Goal: Task Accomplishment & Management: Use online tool/utility

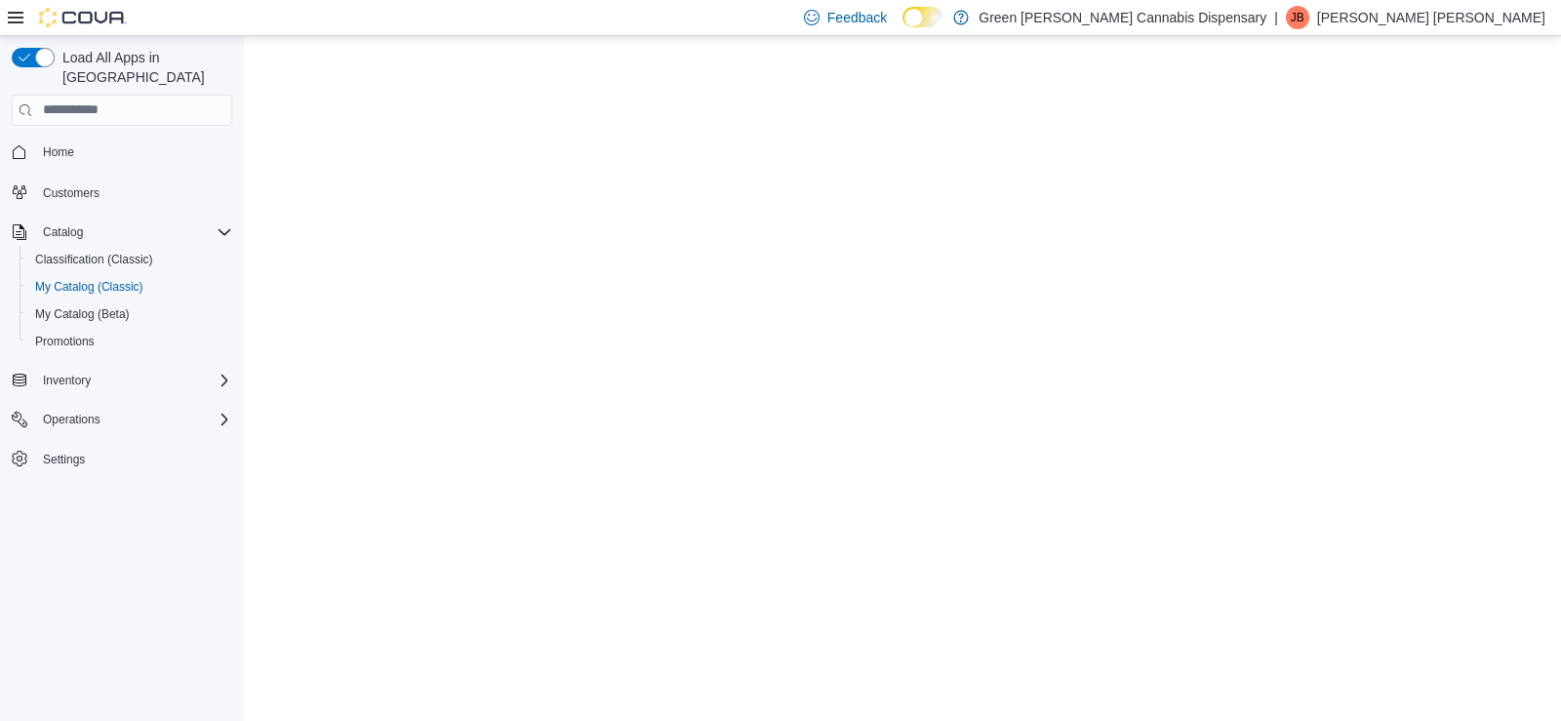
select select "**********"
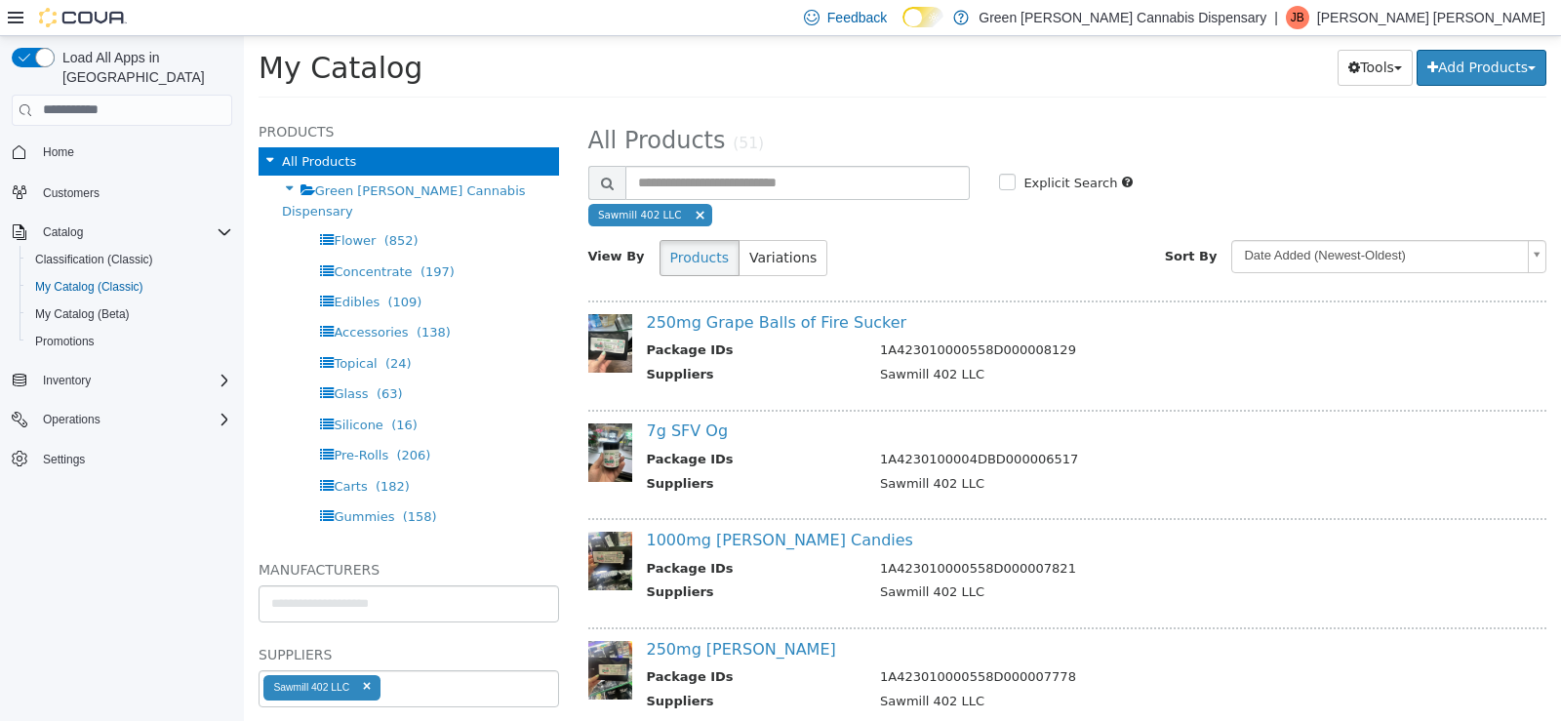
scroll to position [5173, 0]
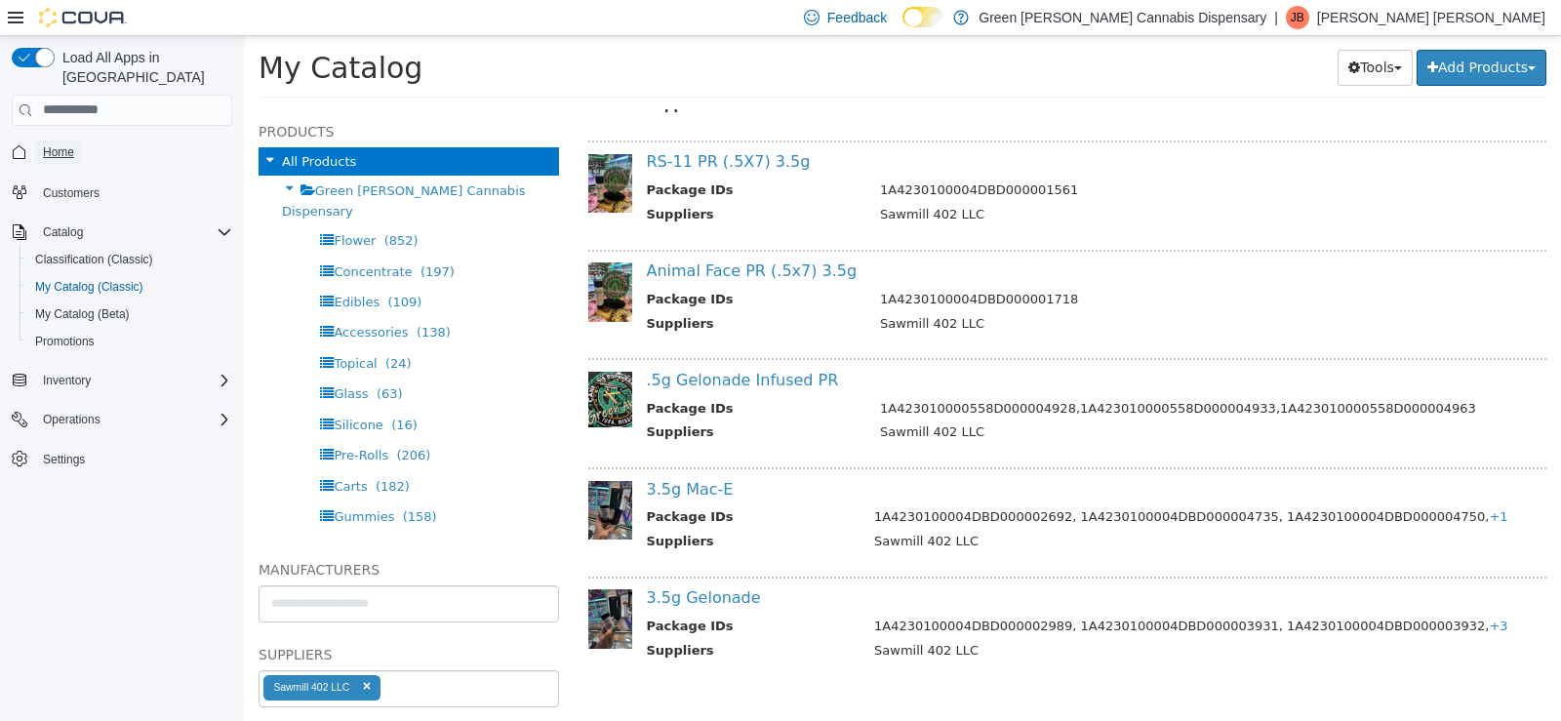
click at [64, 144] on span "Home" at bounding box center [58, 152] width 31 height 16
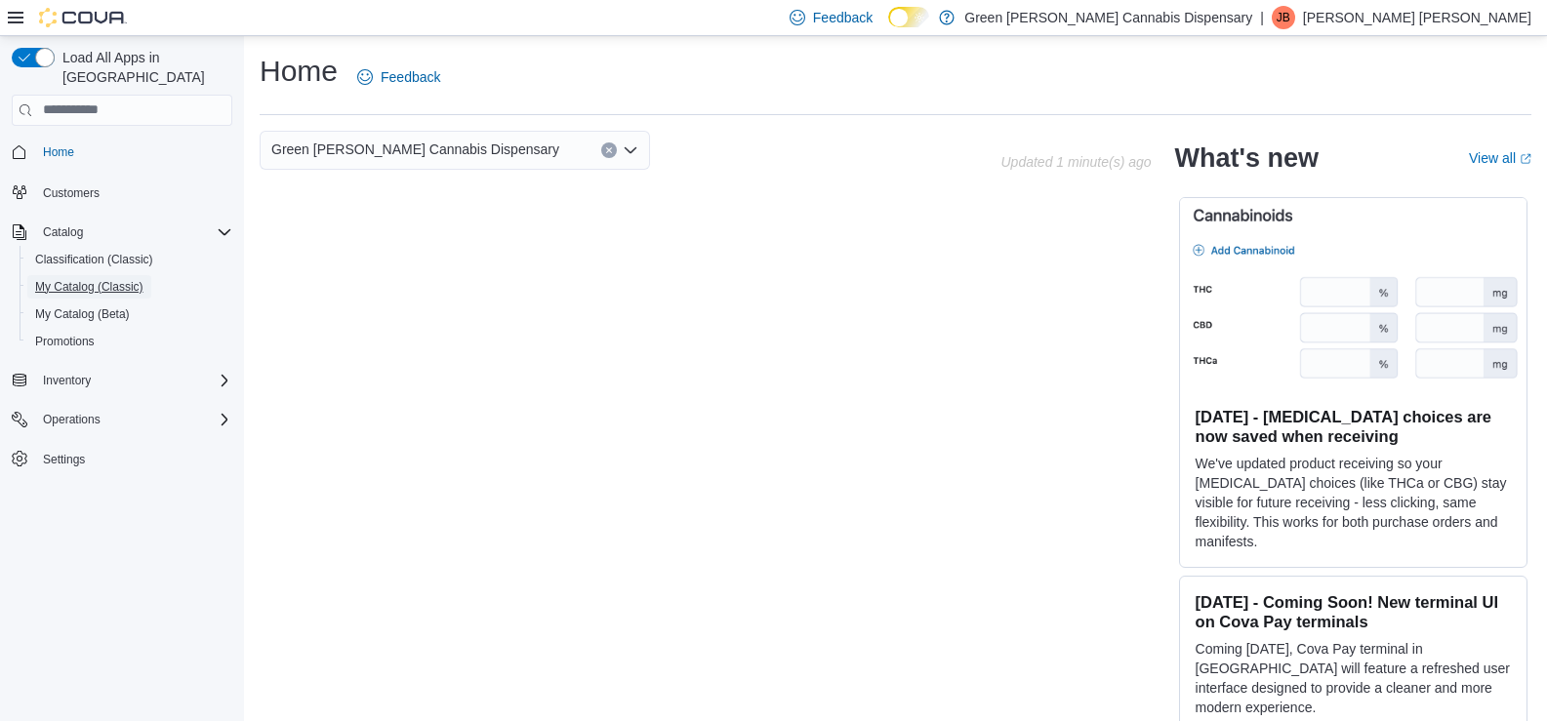
drag, startPoint x: 62, startPoint y: 271, endPoint x: 124, endPoint y: 324, distance: 81.0
click at [62, 279] on span "My Catalog (Classic)" at bounding box center [89, 287] width 108 height 16
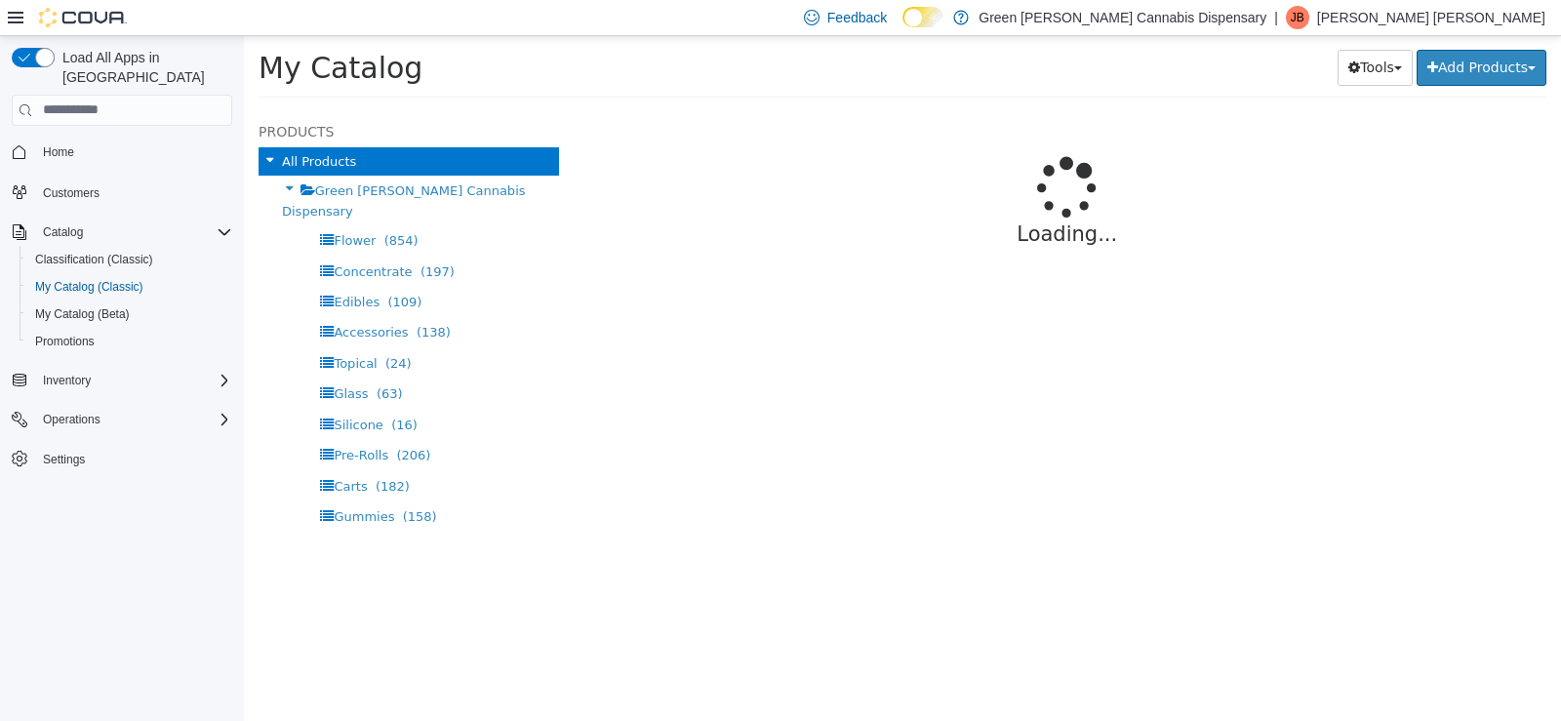
select select "**********"
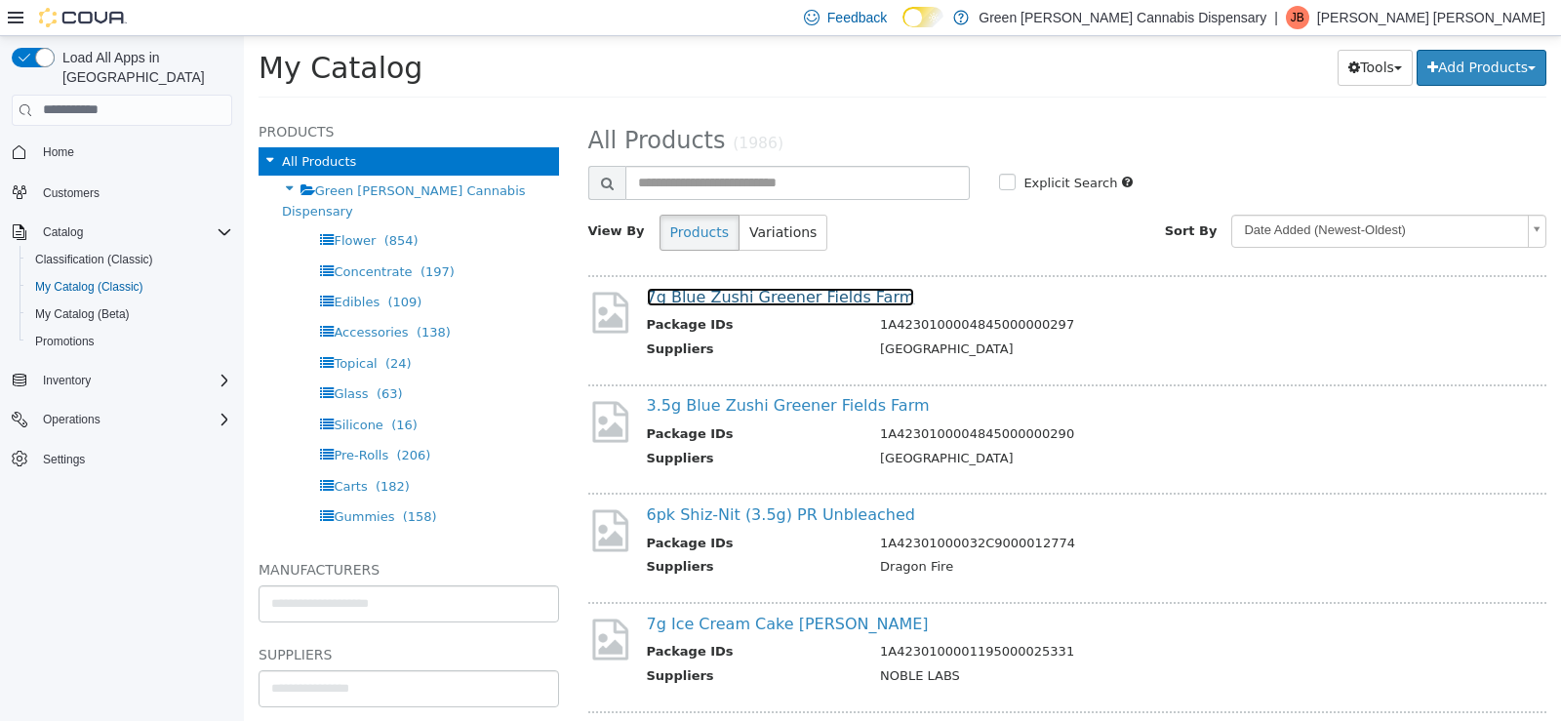
click at [720, 301] on link "7g Blue Zushi Greener Fields Farm" at bounding box center [781, 296] width 268 height 19
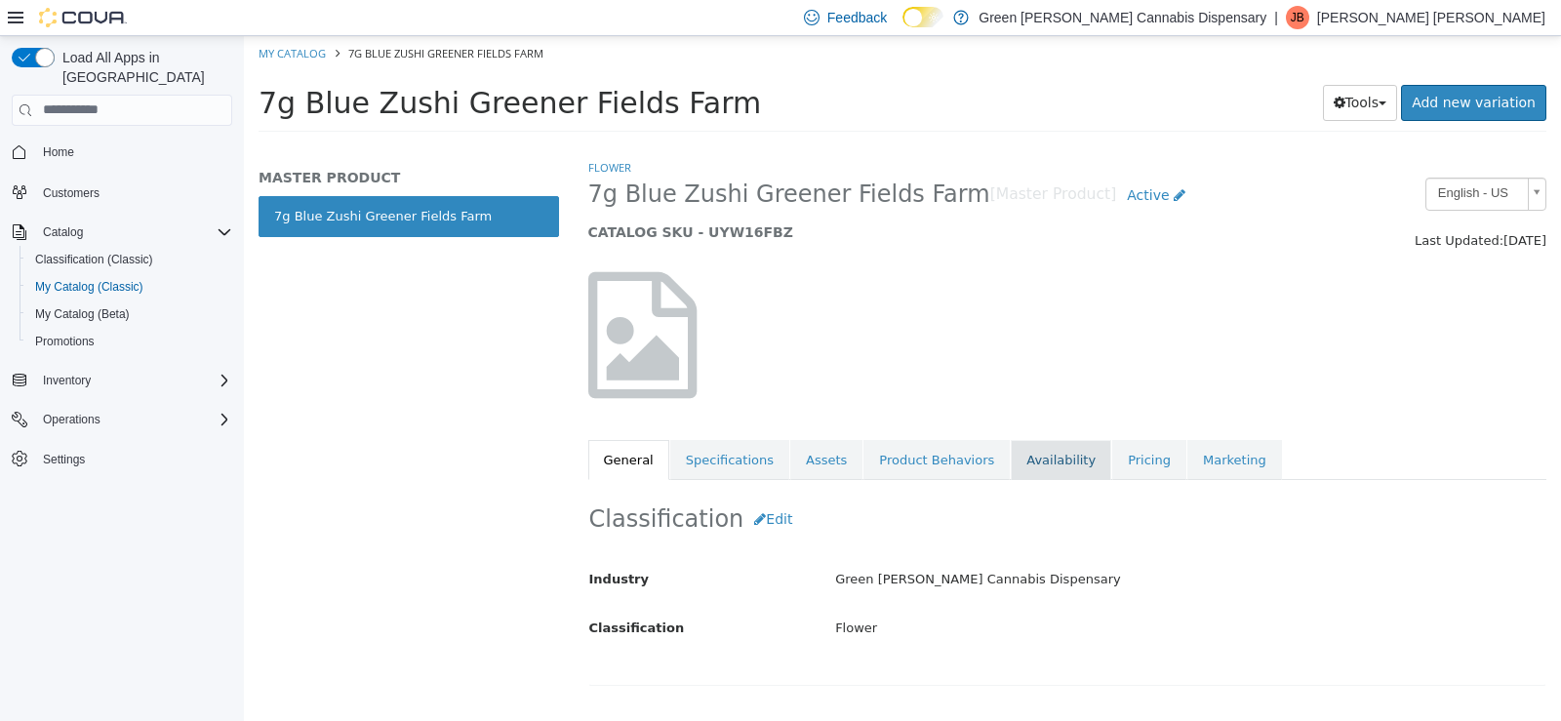
click at [1032, 464] on link "Availability" at bounding box center [1061, 459] width 101 height 41
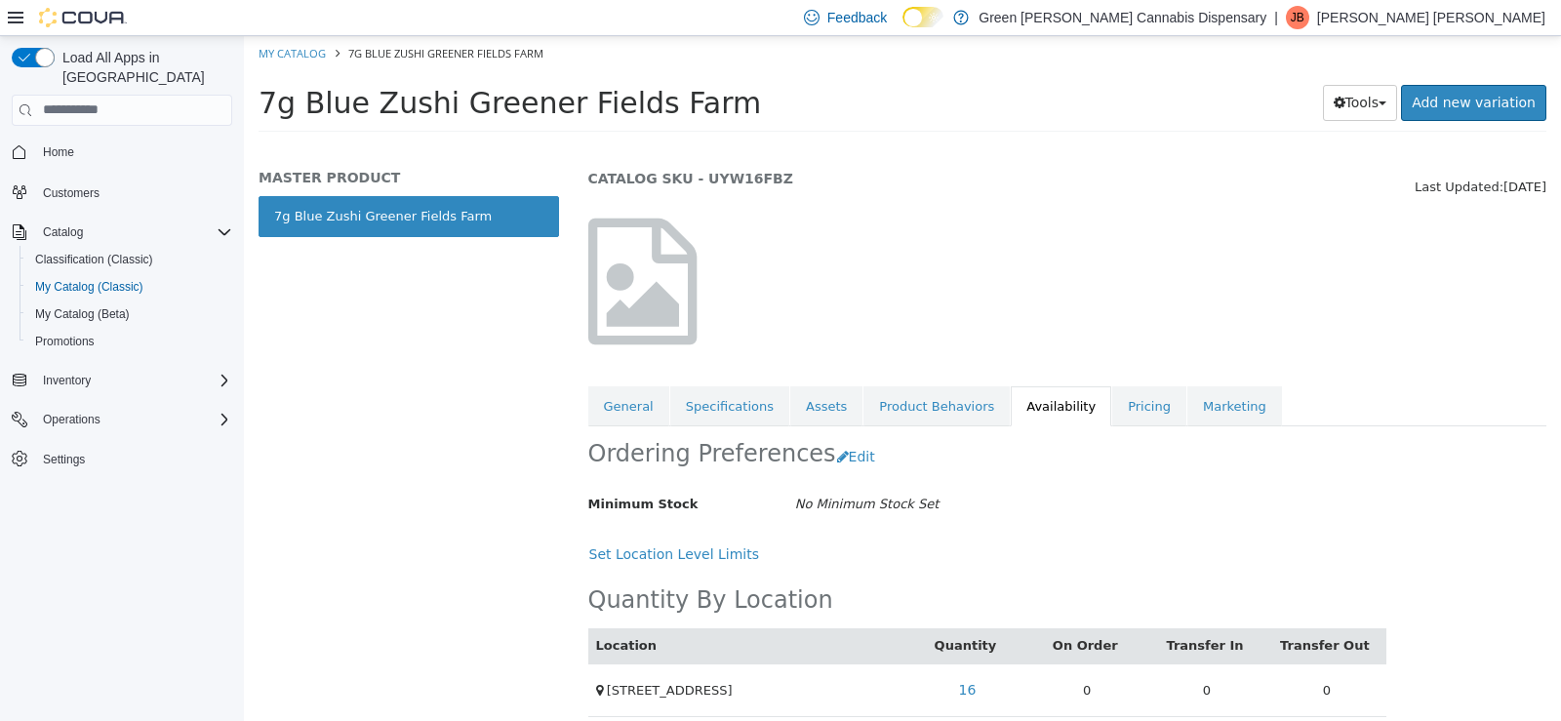
scroll to position [55, 0]
click at [1113, 401] on link "Pricing" at bounding box center [1150, 405] width 74 height 41
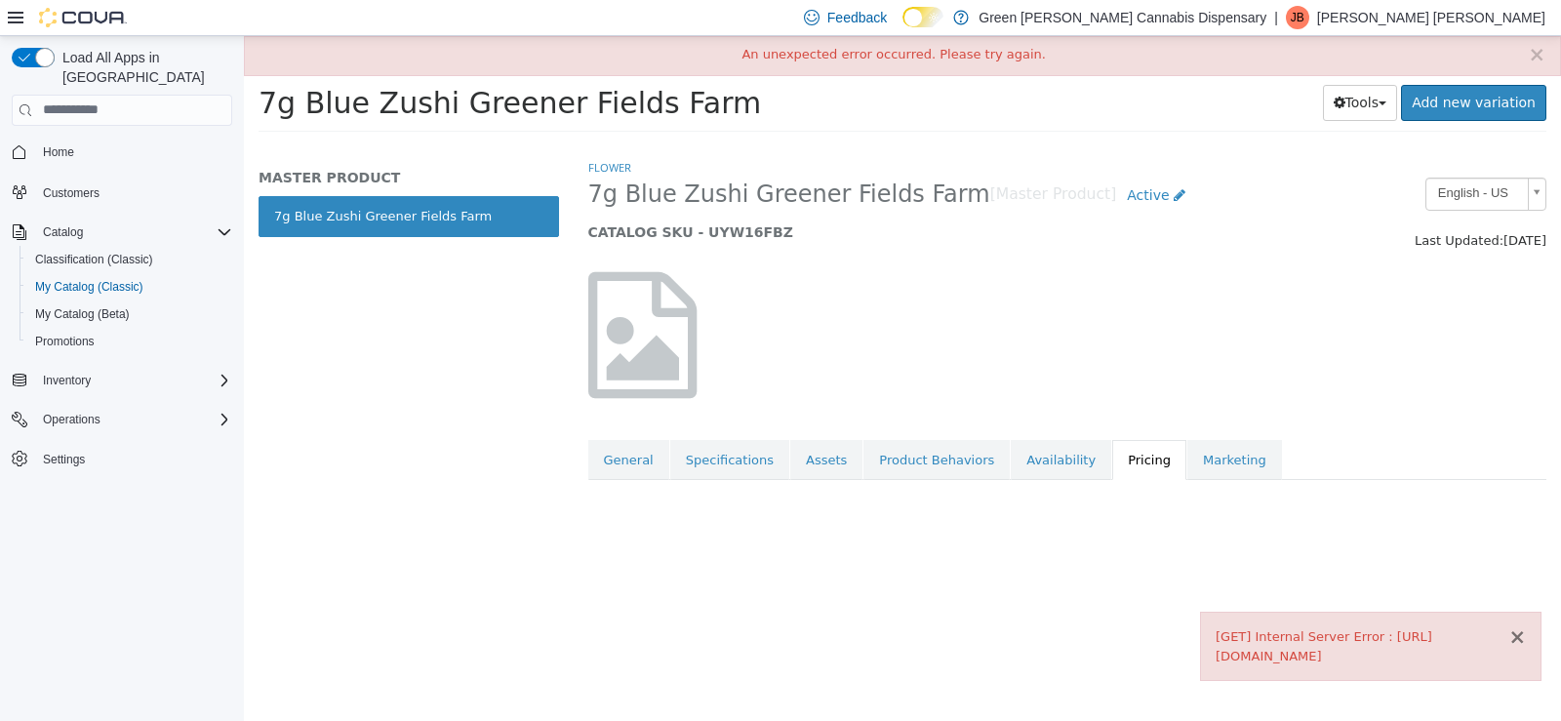
click at [1525, 636] on button "×" at bounding box center [1518, 637] width 18 height 20
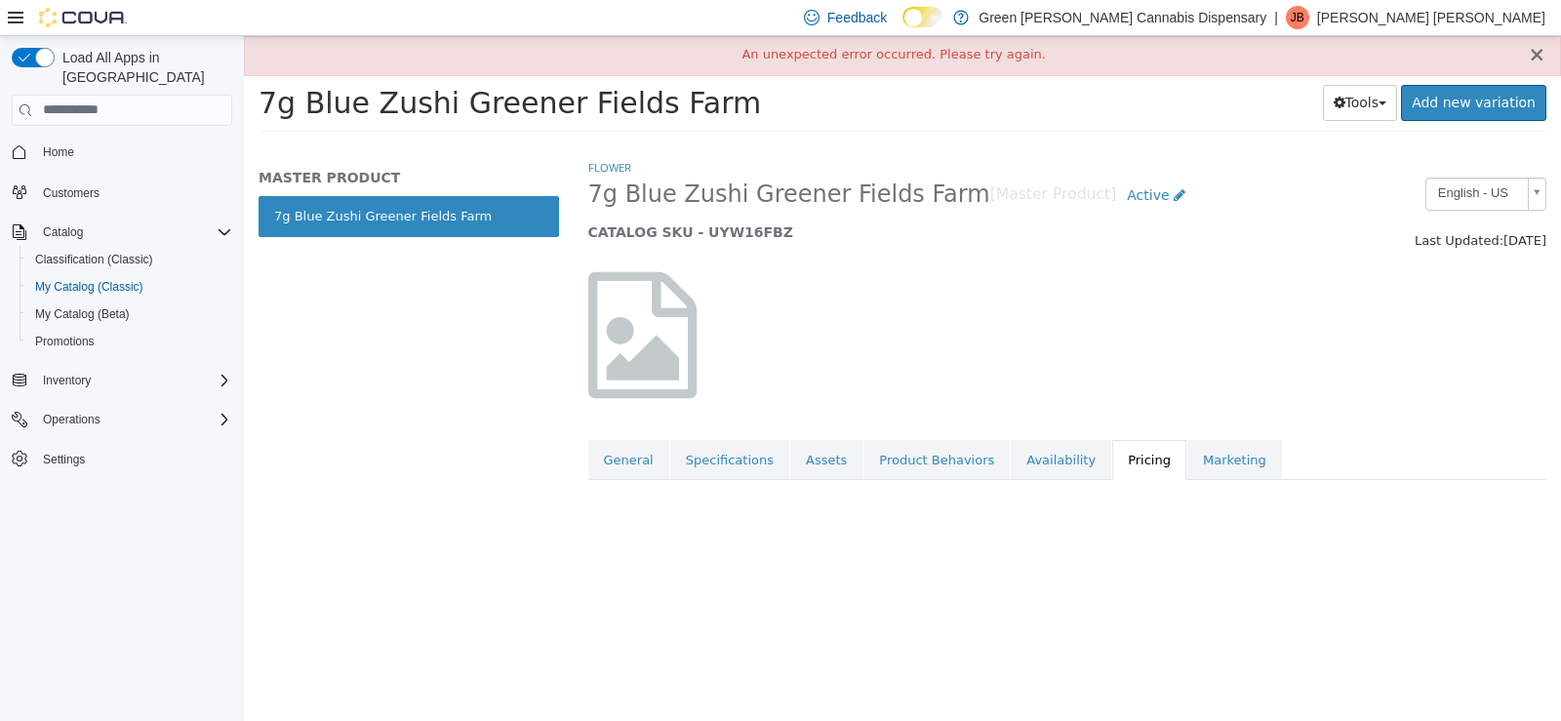
click at [1539, 54] on button "×" at bounding box center [1537, 54] width 18 height 20
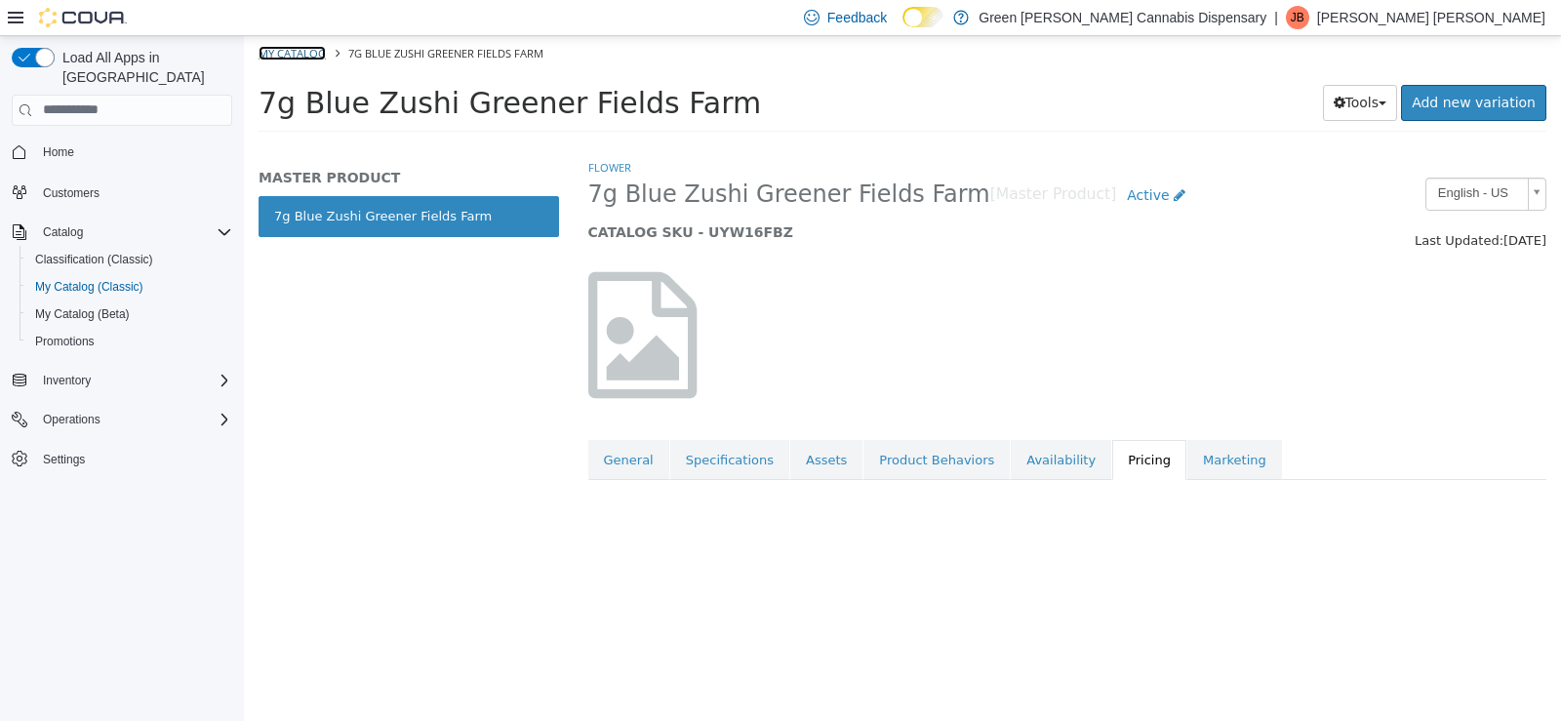
click at [316, 46] on link "My Catalog" at bounding box center [292, 52] width 67 height 15
select select "**********"
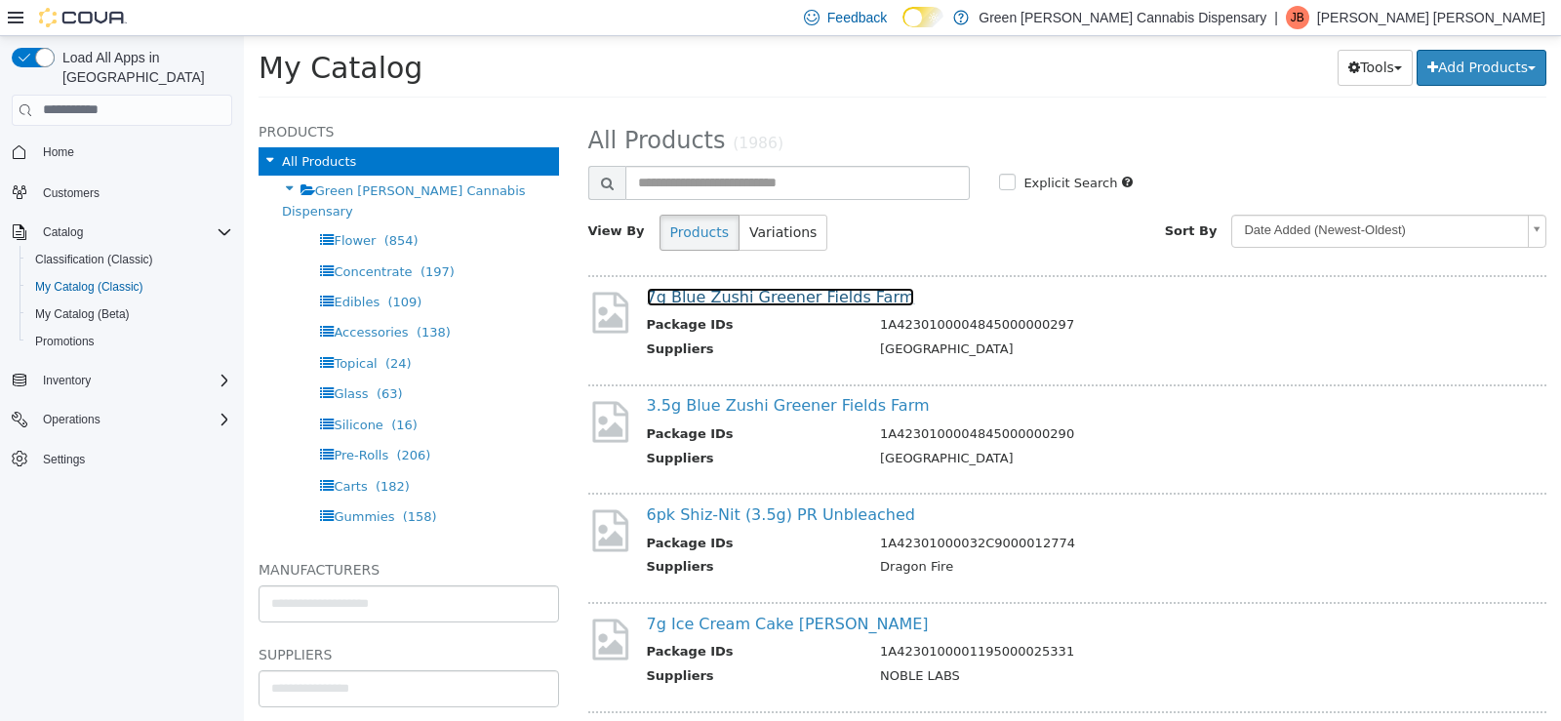
click at [830, 294] on link "7g Blue Zushi Greener Fields Farm" at bounding box center [781, 296] width 268 height 19
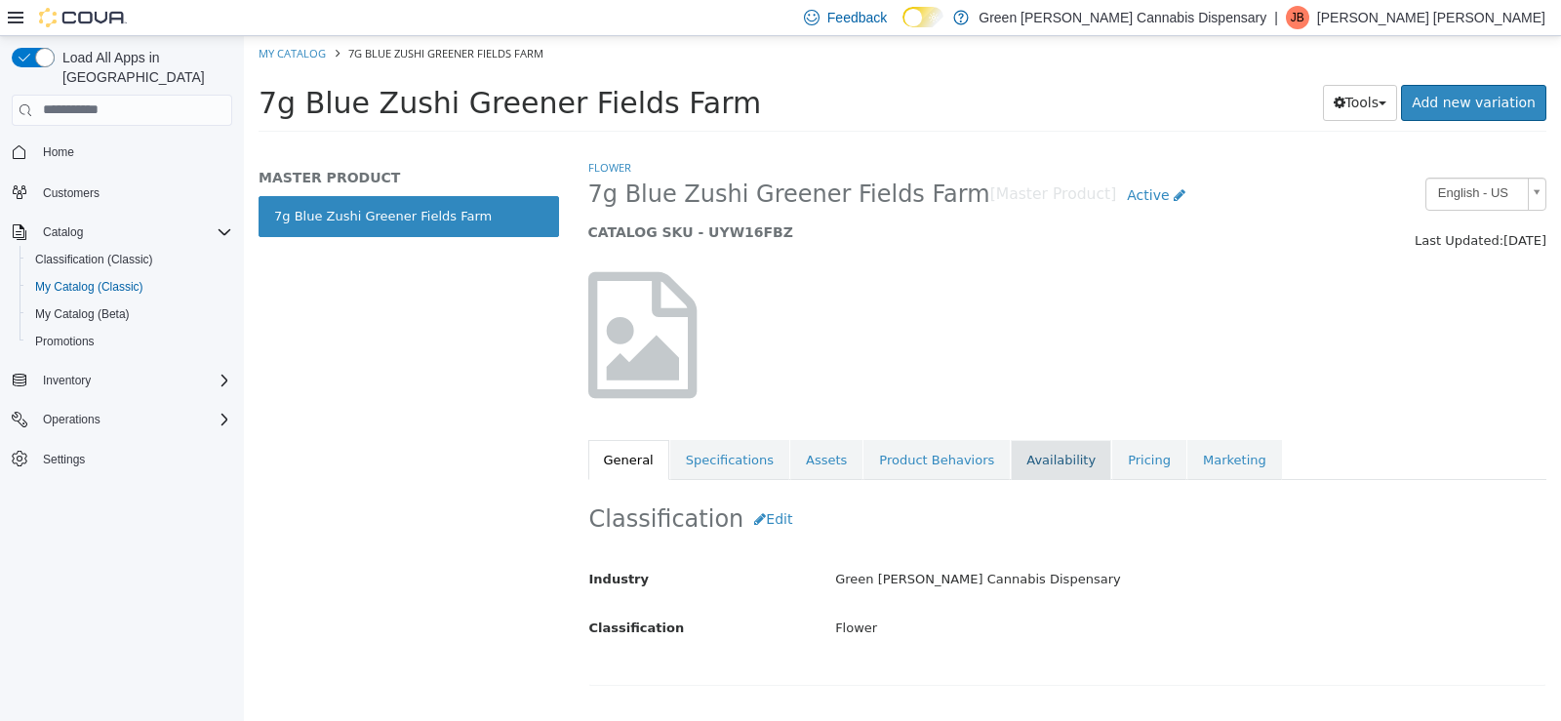
drag, startPoint x: 1003, startPoint y: 456, endPoint x: 1014, endPoint y: 459, distance: 11.1
click at [1014, 459] on link "Availability" at bounding box center [1061, 459] width 101 height 41
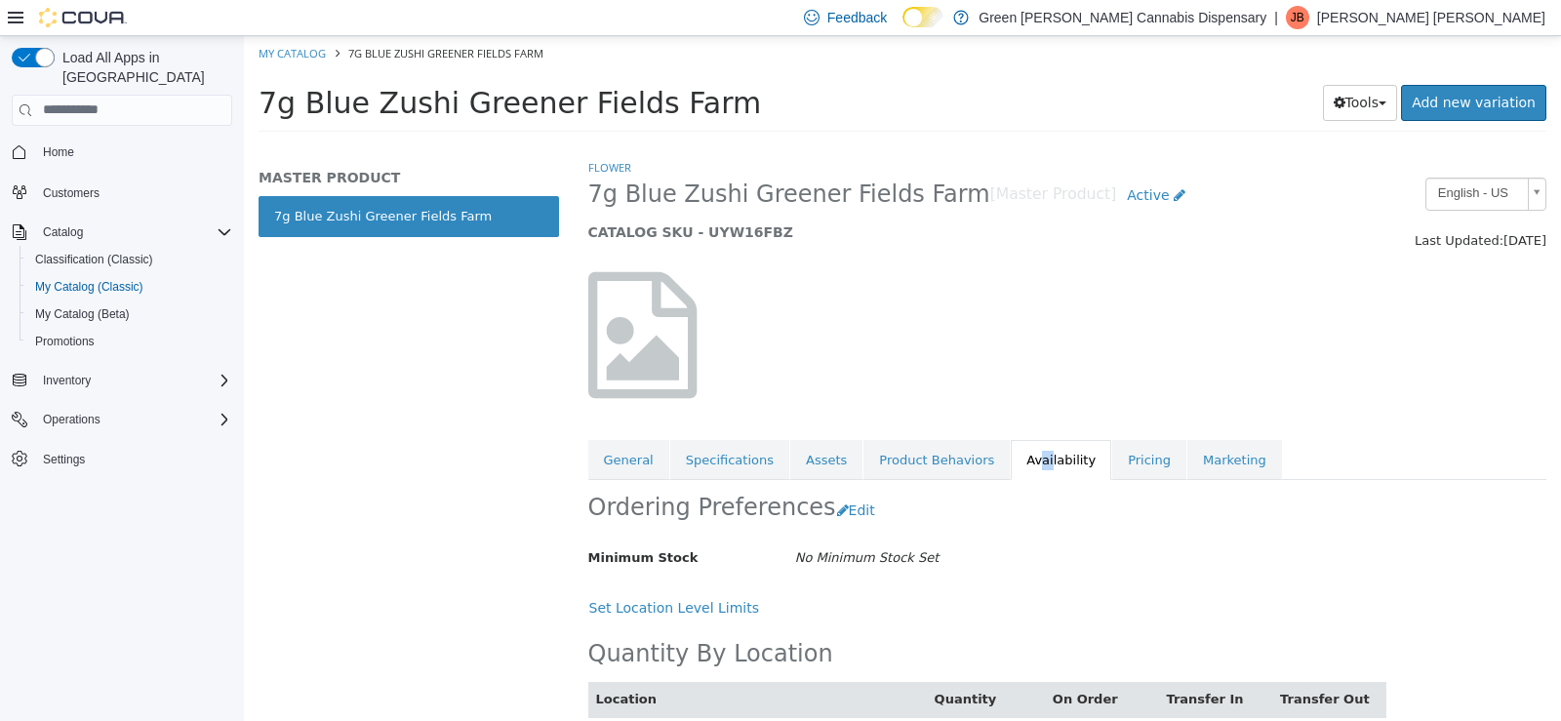
scroll to position [70, 0]
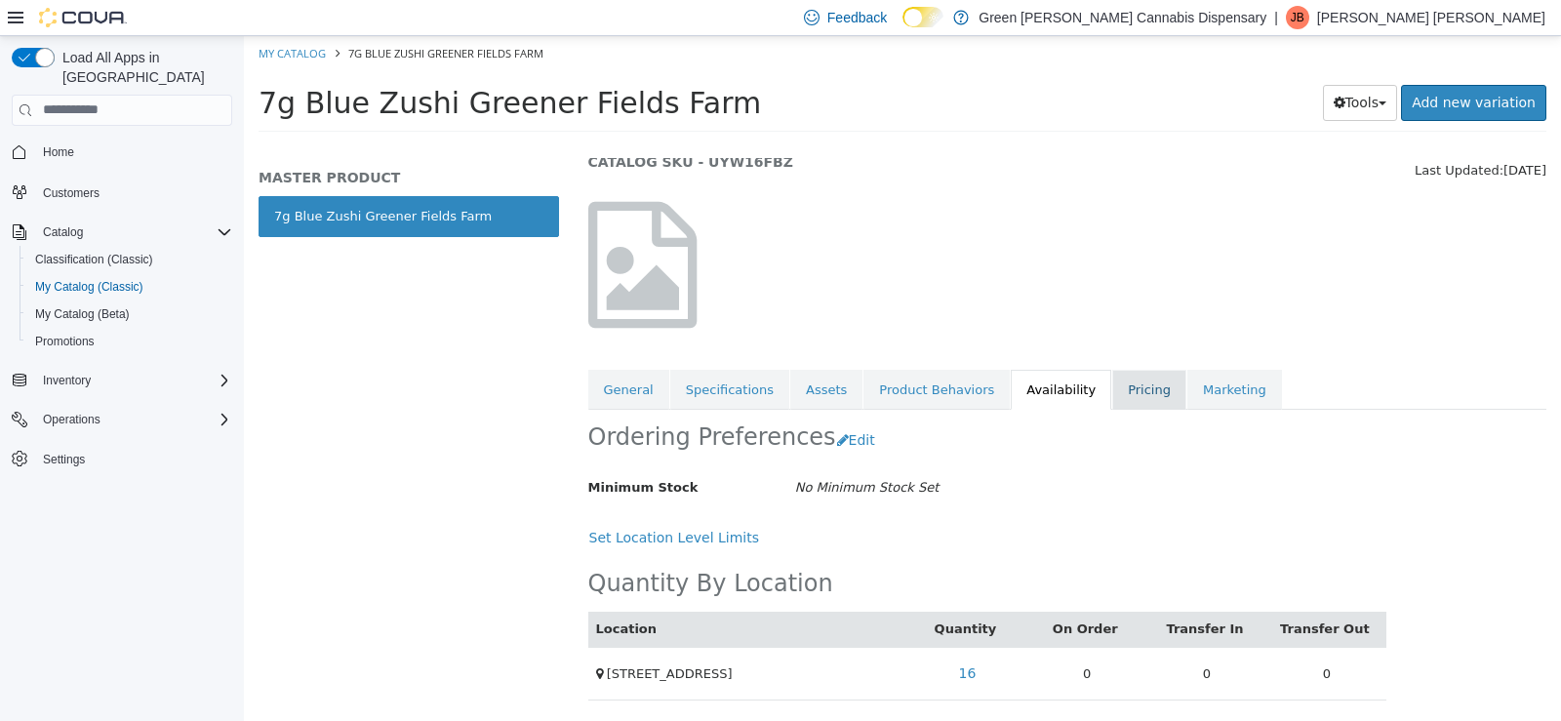
click at [1113, 392] on link "Pricing" at bounding box center [1150, 389] width 74 height 41
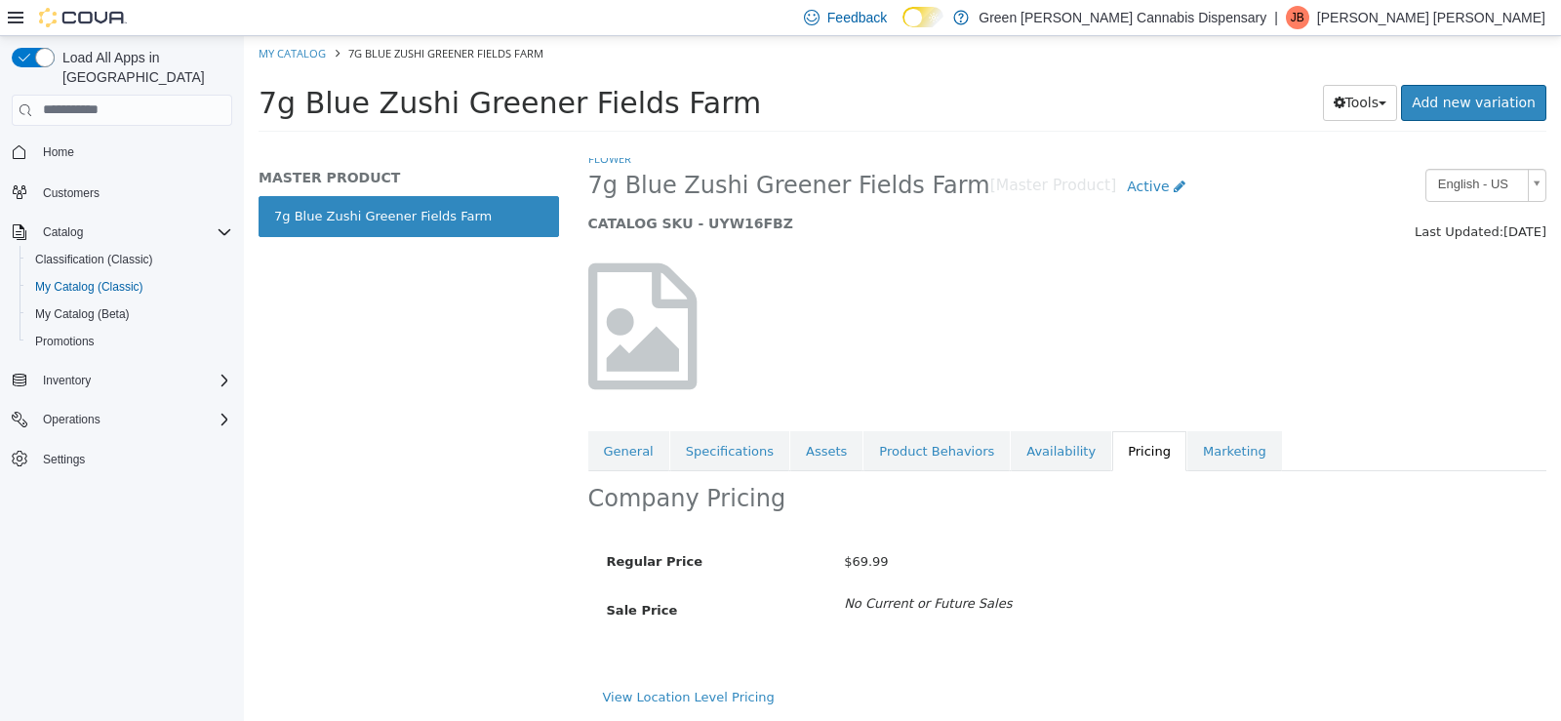
scroll to position [10, 0]
click at [1376, 104] on button "Tools" at bounding box center [1360, 102] width 75 height 36
click at [1323, 172] on link "Print Labels" at bounding box center [1319, 167] width 154 height 26
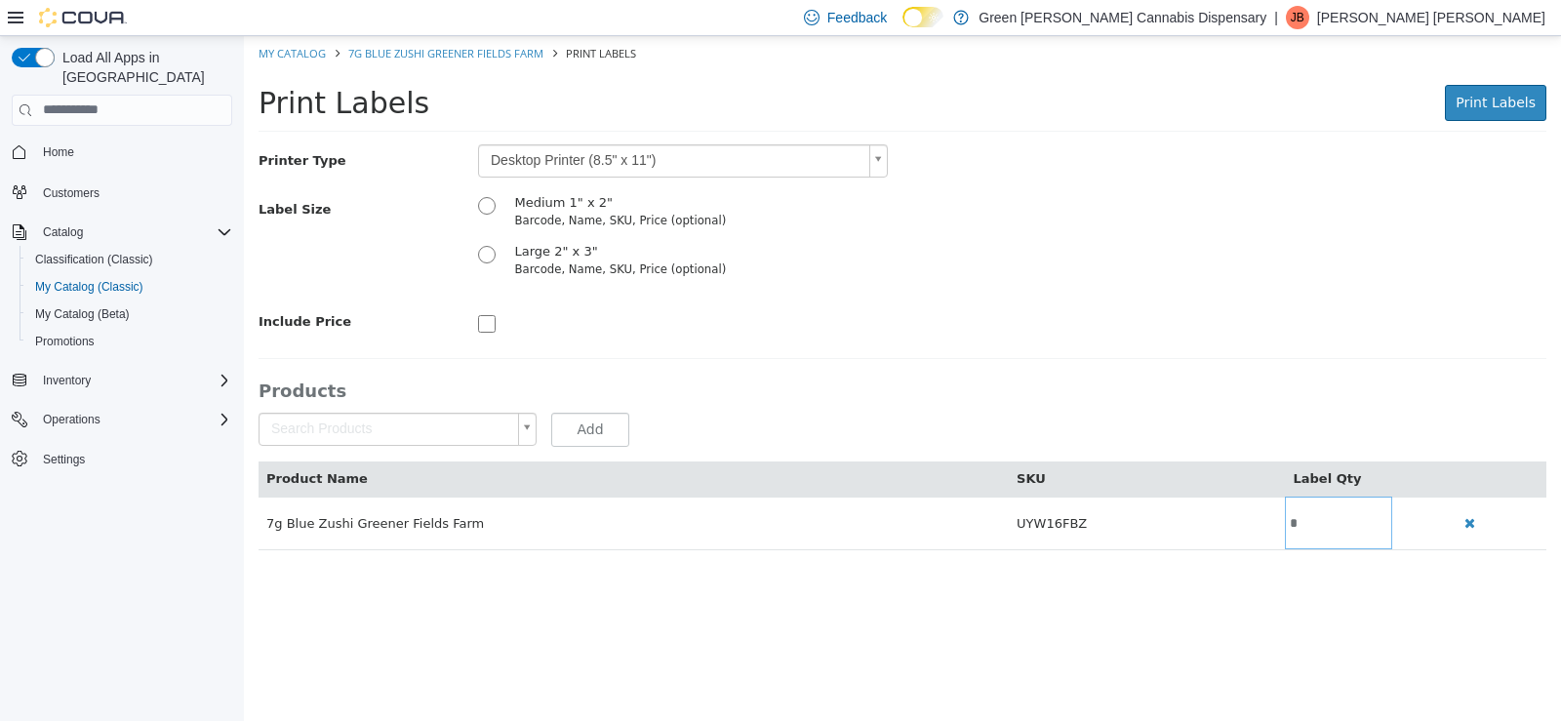
click at [884, 161] on body "Saving Bulk Changes... My Catalog 7g Blue Zushi Greener Fields Farm Print Label…" at bounding box center [902, 302] width 1317 height 535
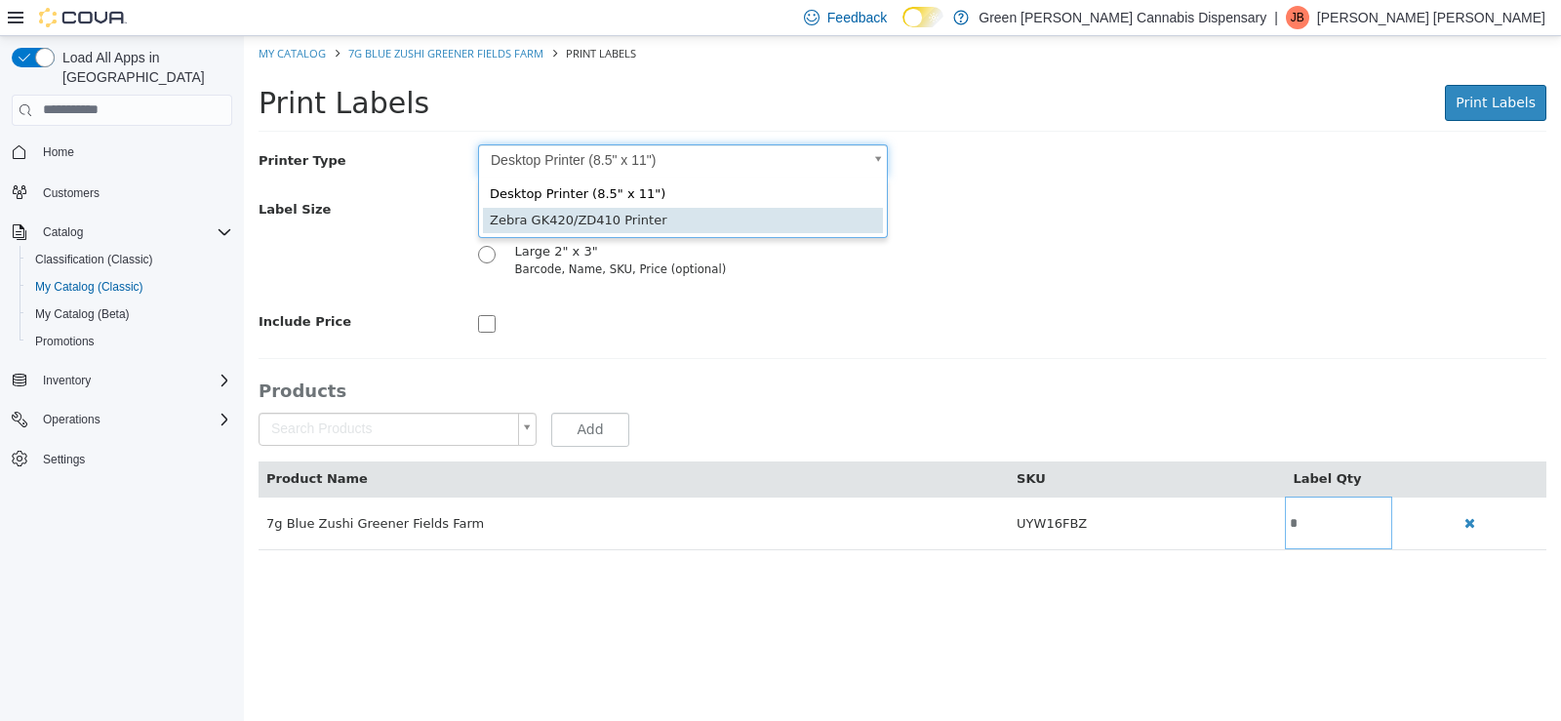
type input "*"
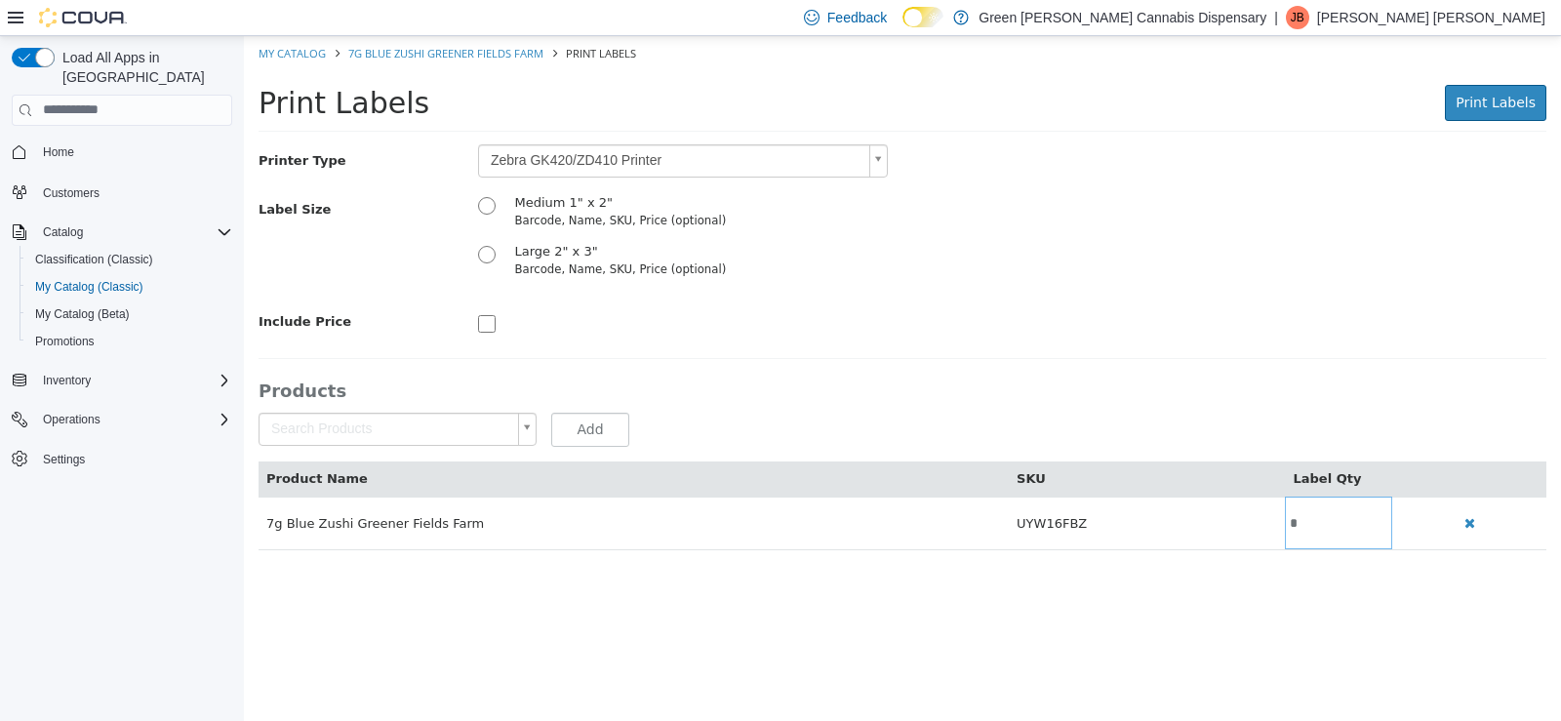
click at [479, 321] on div at bounding box center [683, 320] width 439 height 32
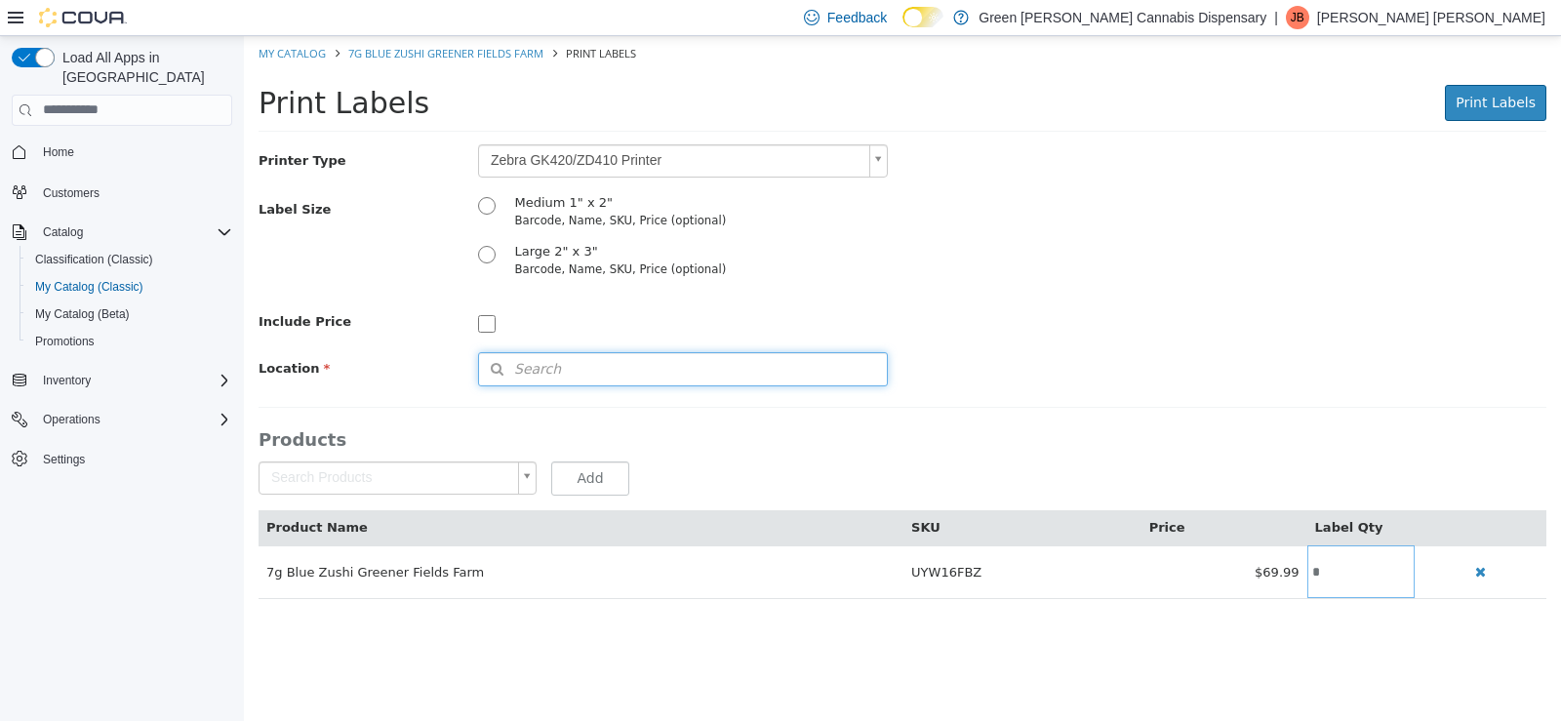
drag, startPoint x: 551, startPoint y: 354, endPoint x: 764, endPoint y: 329, distance: 214.3
click at [551, 353] on button "Search" at bounding box center [683, 368] width 410 height 34
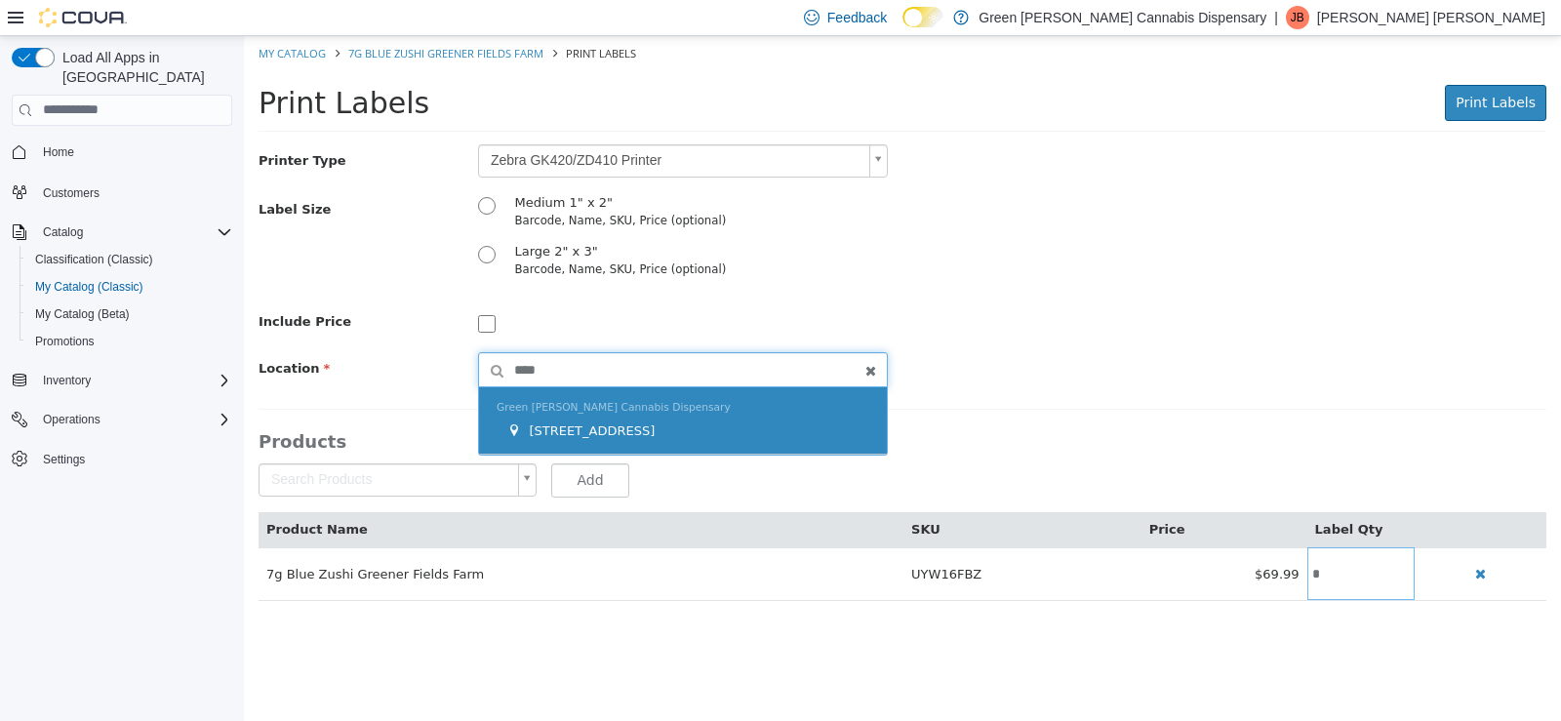
type input "****"
click at [705, 446] on div "Green [PERSON_NAME] Cannabis Dispensary [STREET_ADDRESS]" at bounding box center [683, 419] width 408 height 67
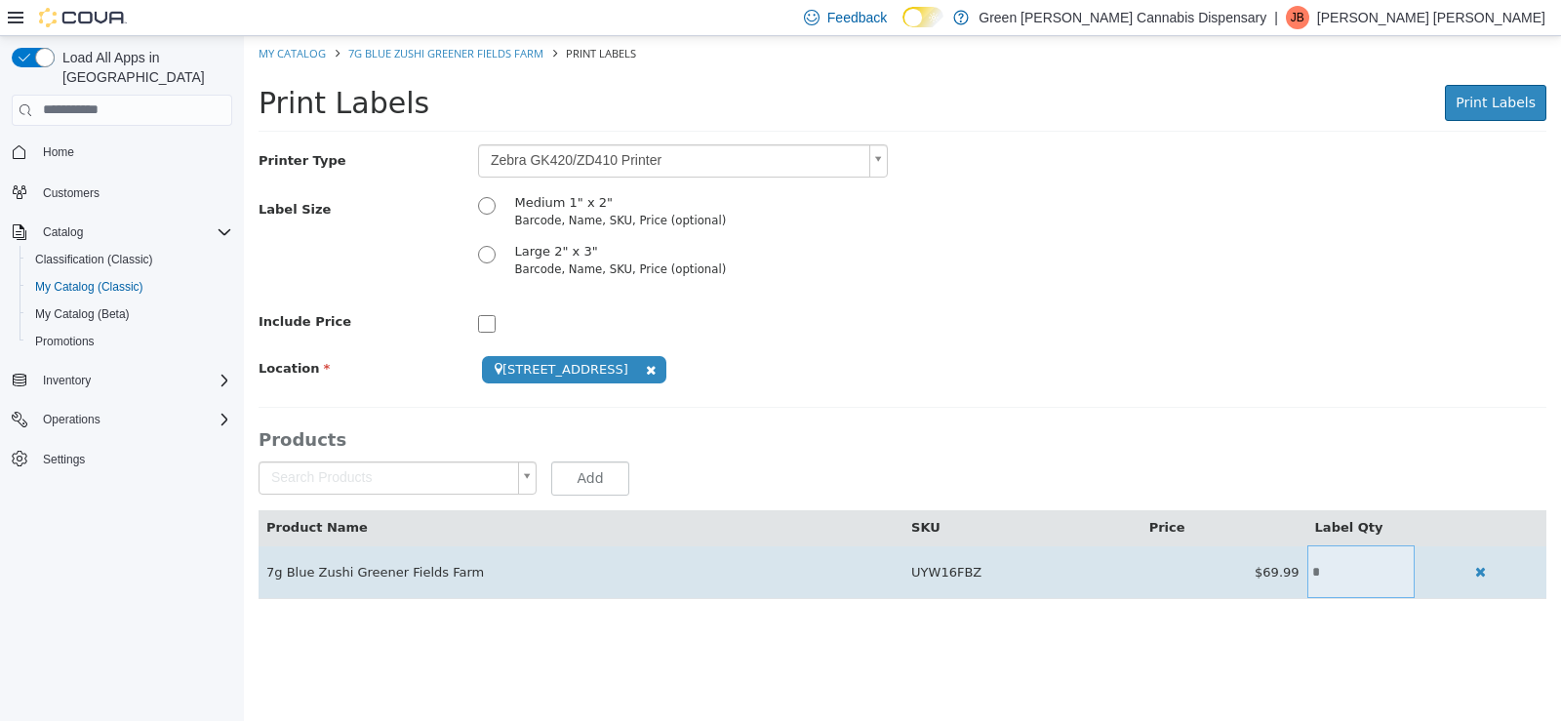
click at [1337, 564] on input "*" at bounding box center [1361, 571] width 107 height 15
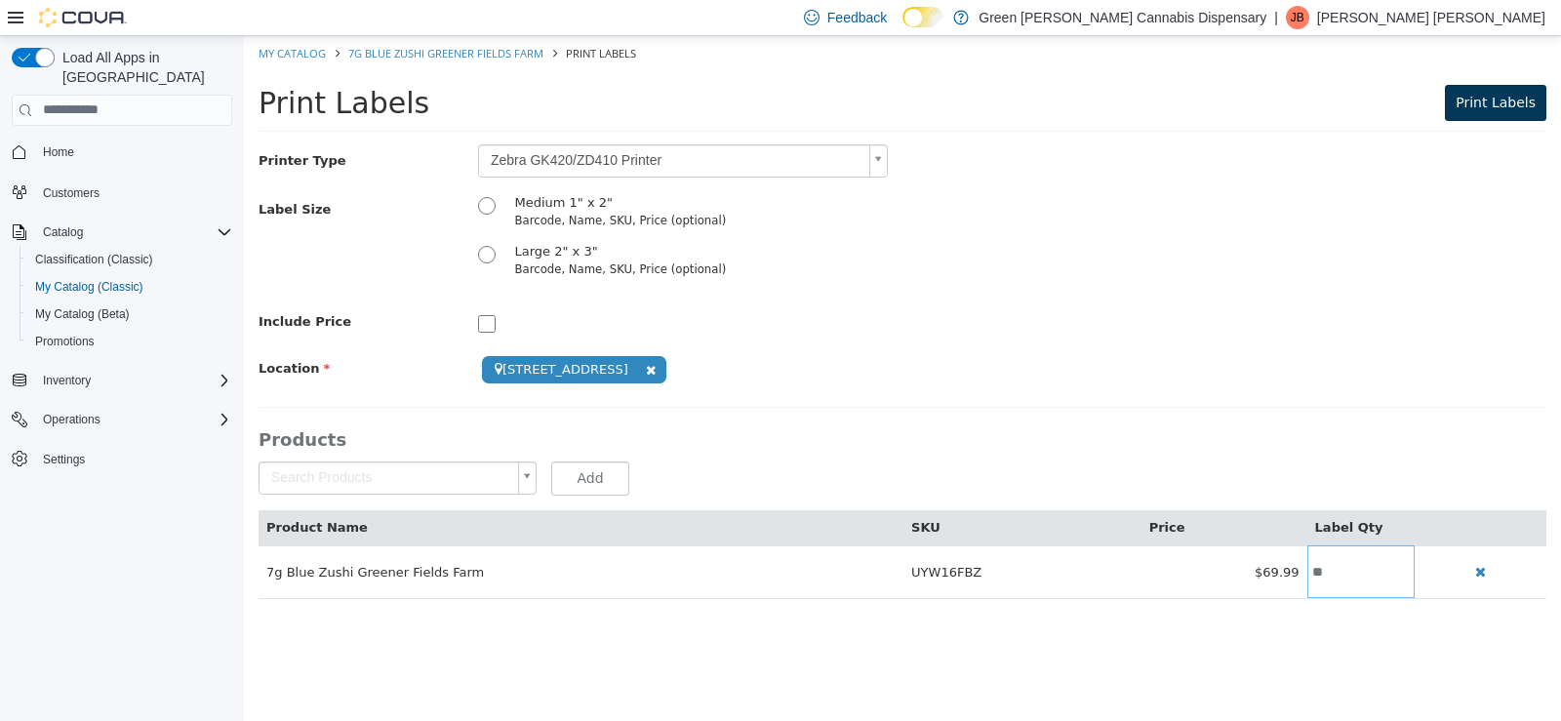
type input "**"
click at [1508, 89] on button "Print Labels" at bounding box center [1495, 102] width 101 height 36
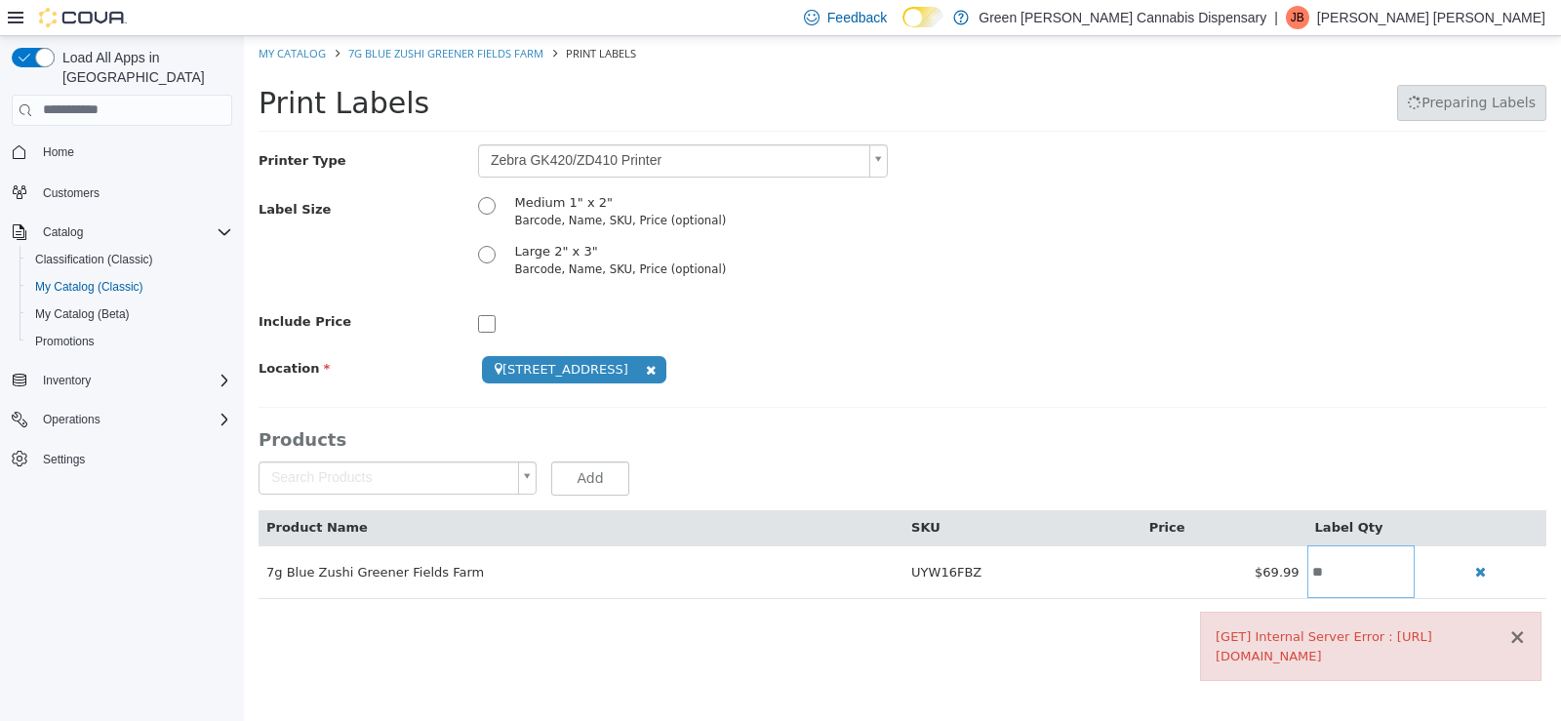
click at [1516, 637] on button "×" at bounding box center [1518, 637] width 18 height 20
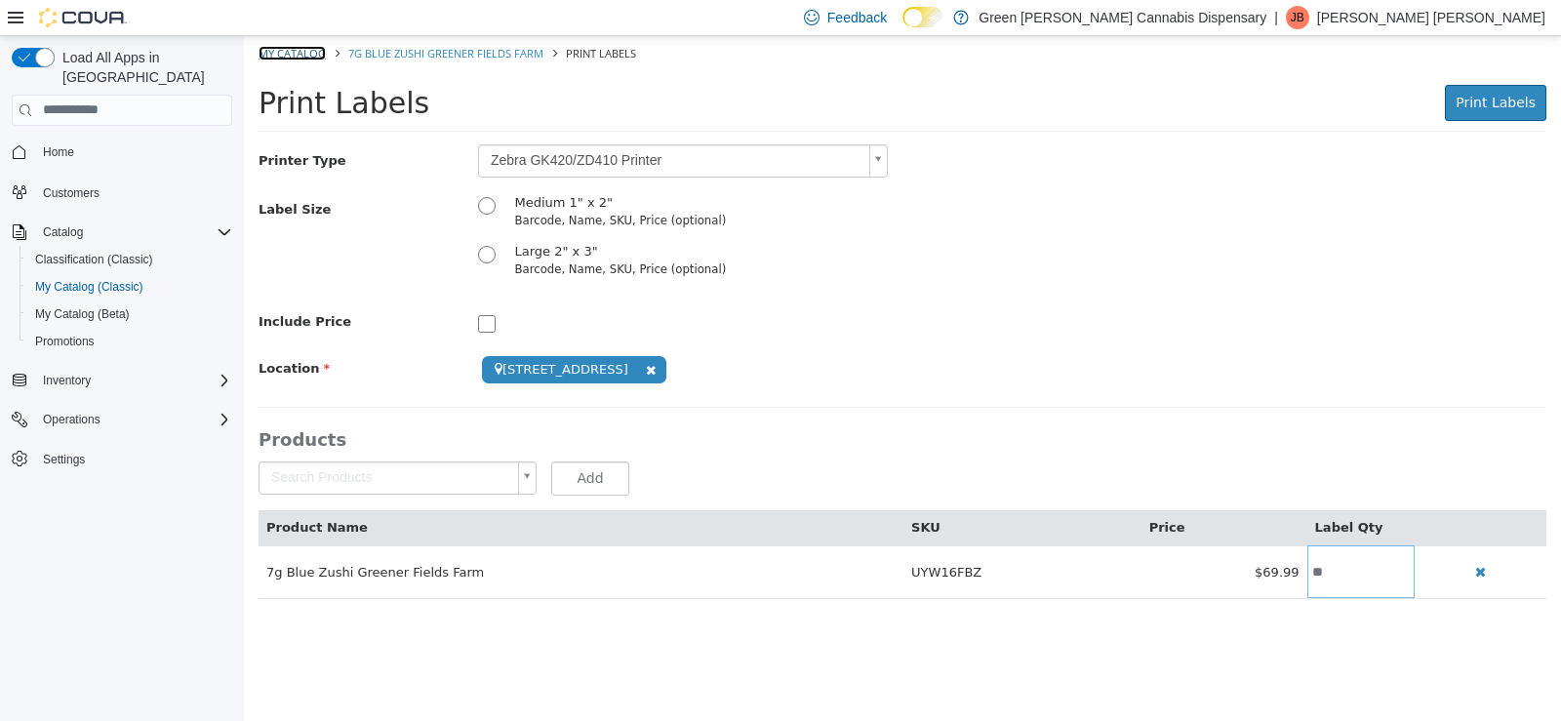
click at [302, 54] on link "My Catalog" at bounding box center [292, 52] width 67 height 15
select select "**********"
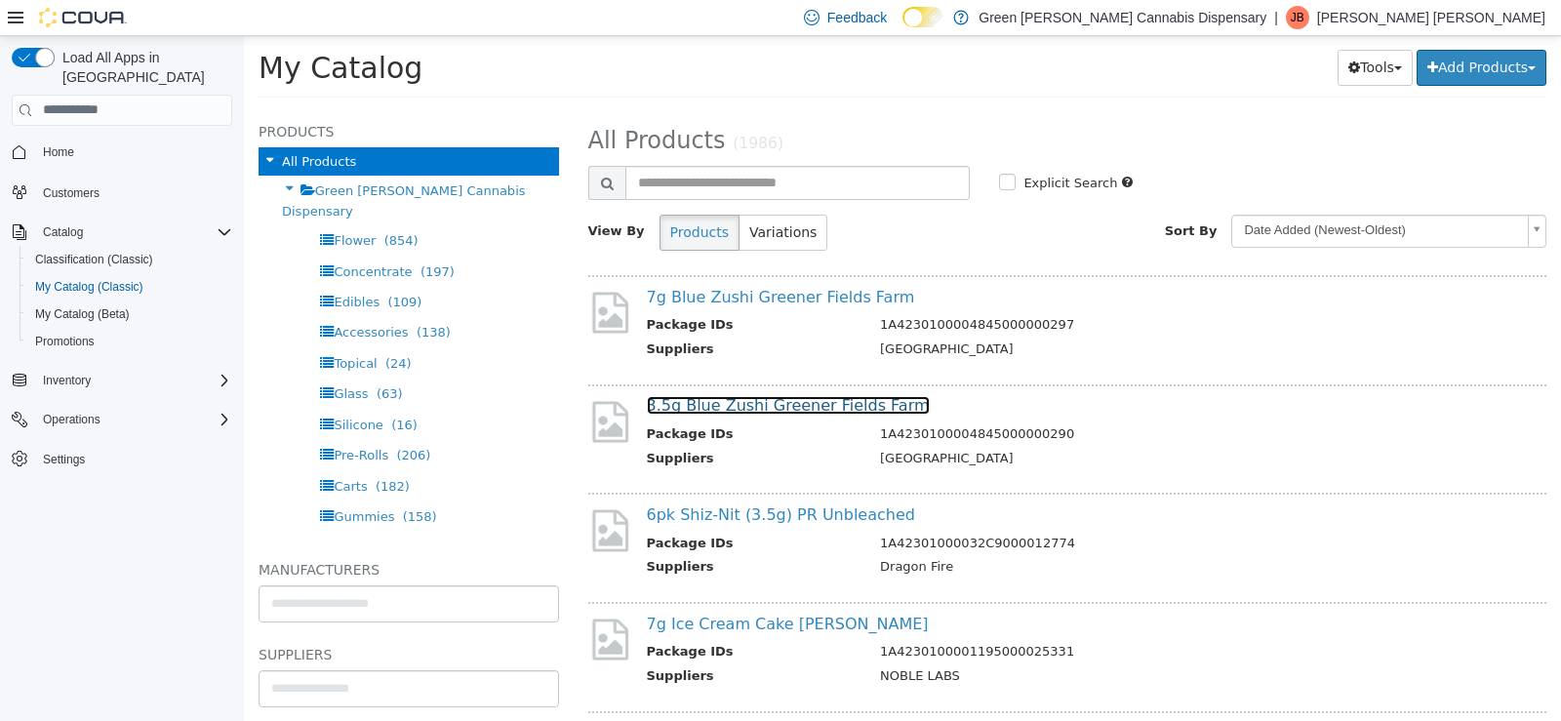
click at [732, 411] on link "3.5g Blue Zushi Greener Fields Farm" at bounding box center [788, 404] width 283 height 19
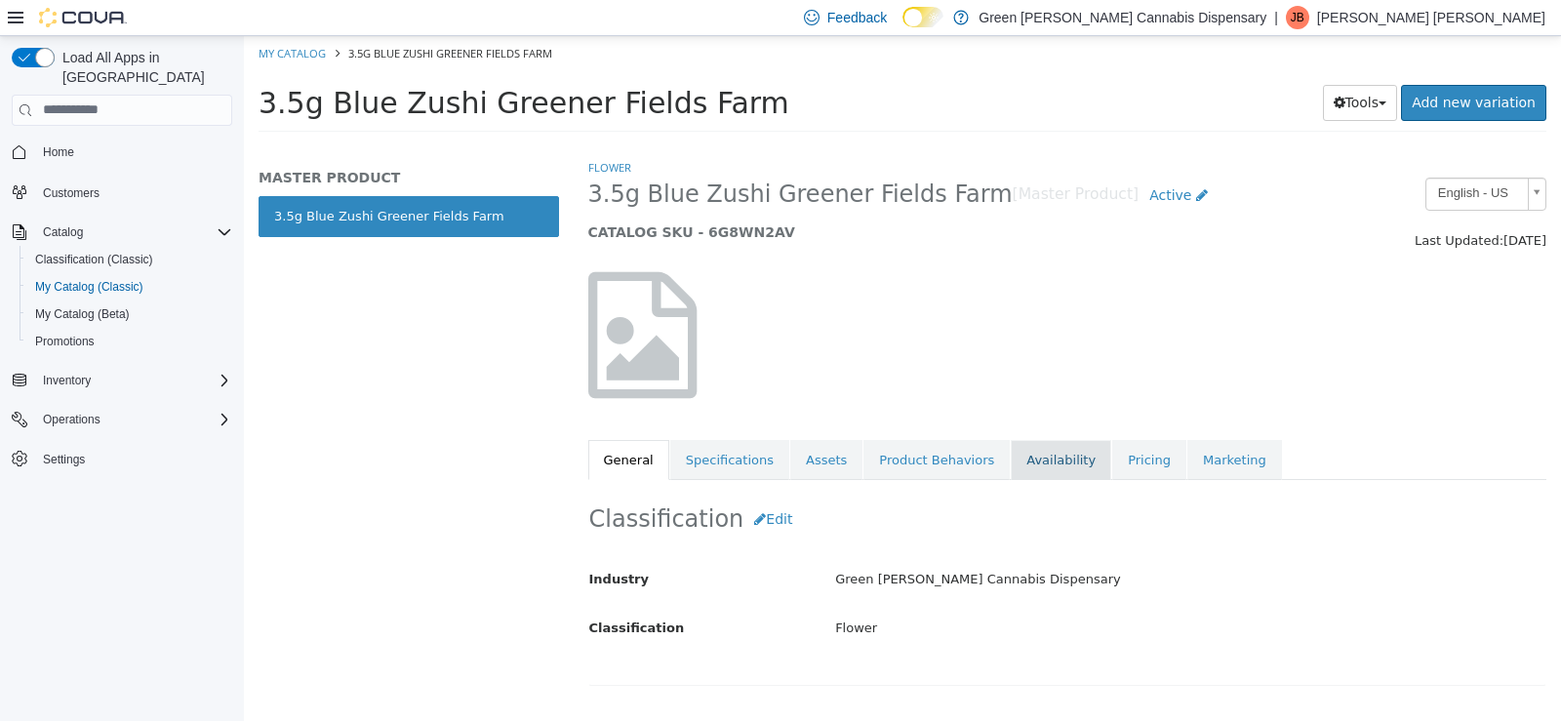
click at [1023, 470] on link "Availability" at bounding box center [1061, 459] width 101 height 41
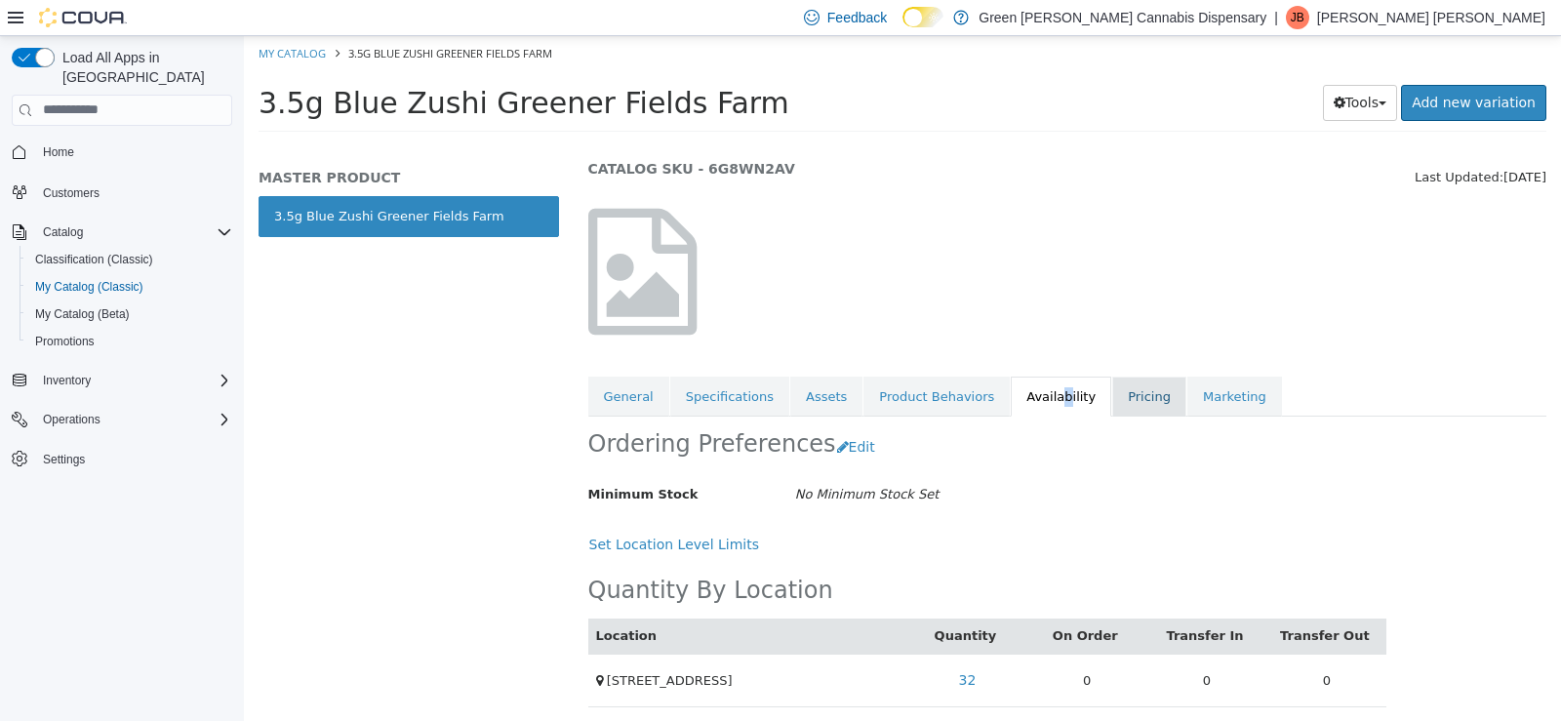
scroll to position [70, 0]
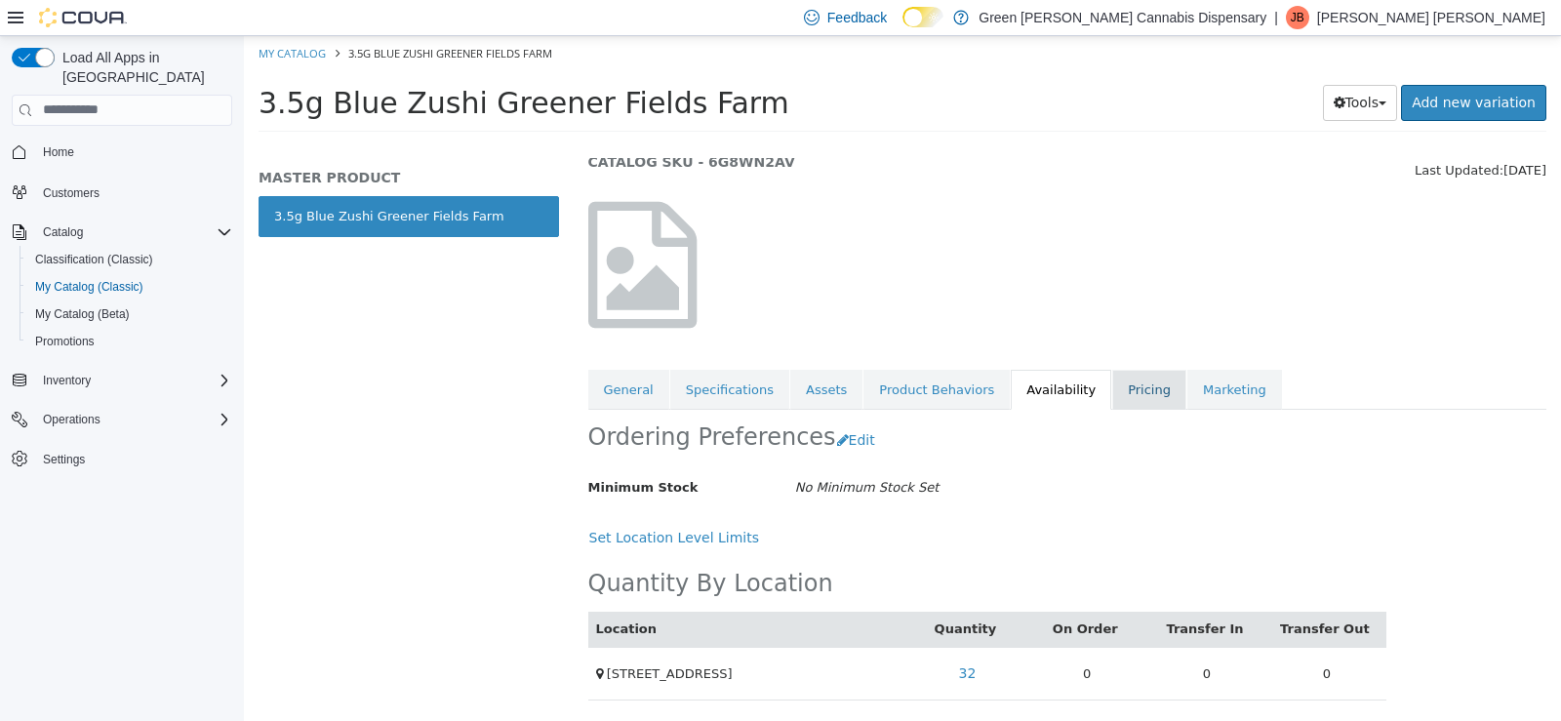
click at [1113, 388] on link "Pricing" at bounding box center [1150, 389] width 74 height 41
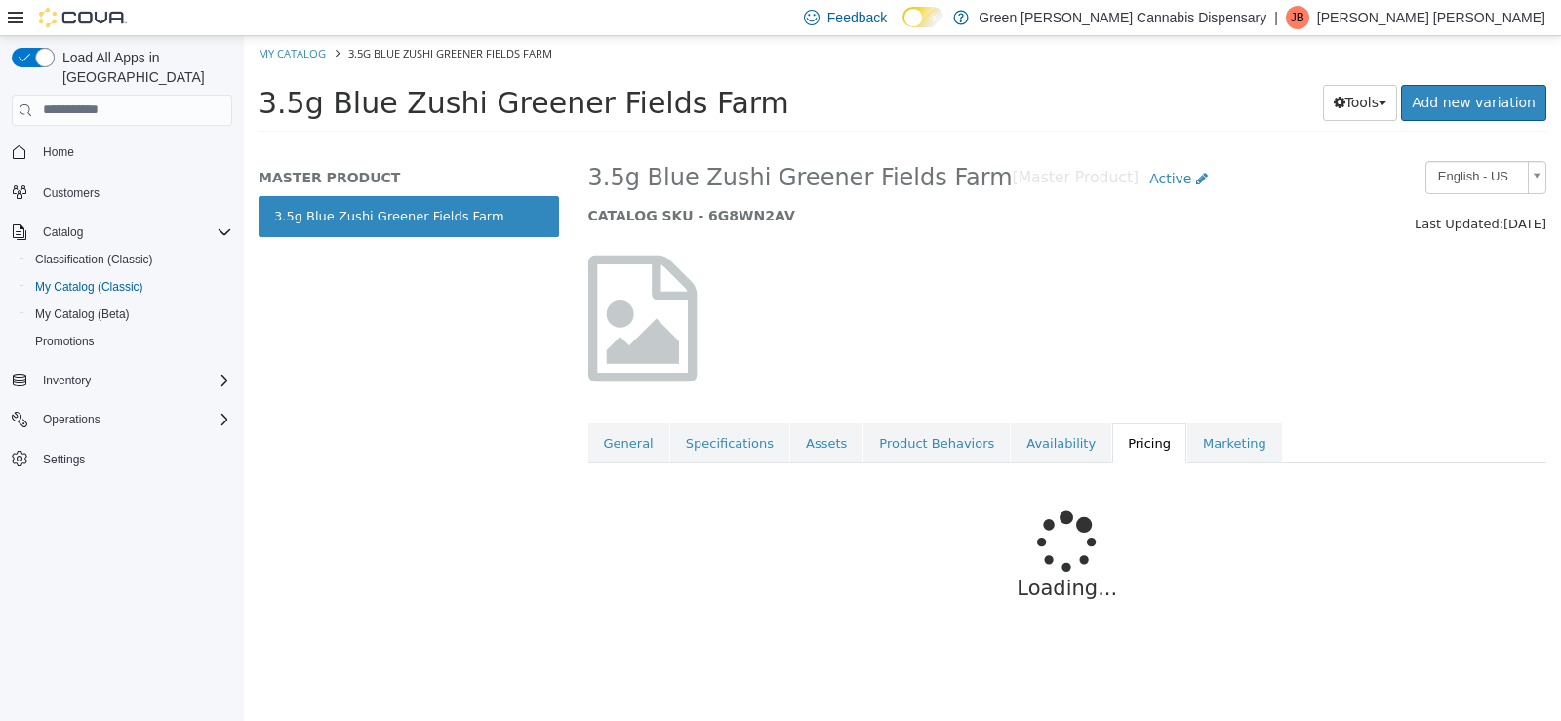
scroll to position [10, 0]
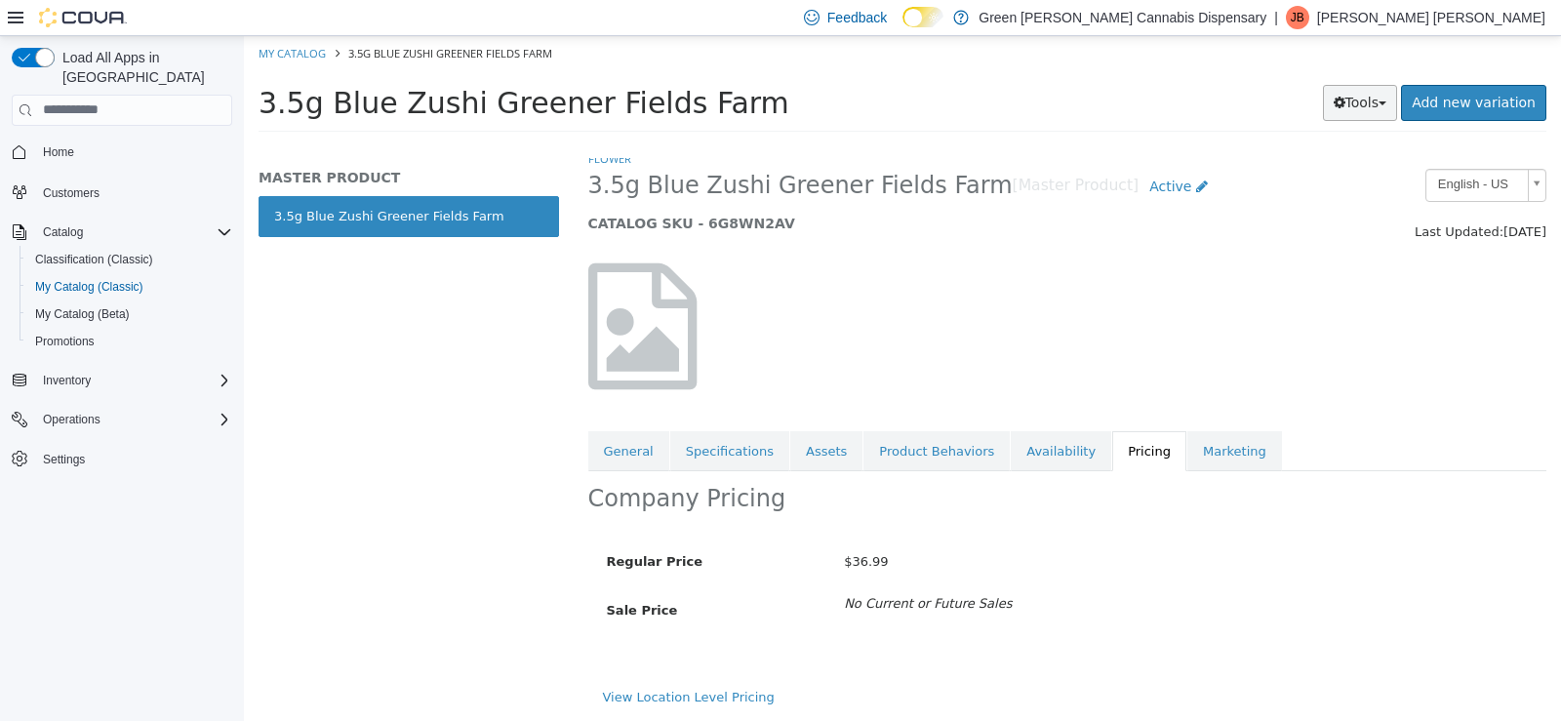
click at [1346, 101] on icon "button" at bounding box center [1340, 102] width 12 height 14
click at [1284, 167] on link "Print Labels" at bounding box center [1319, 167] width 154 height 26
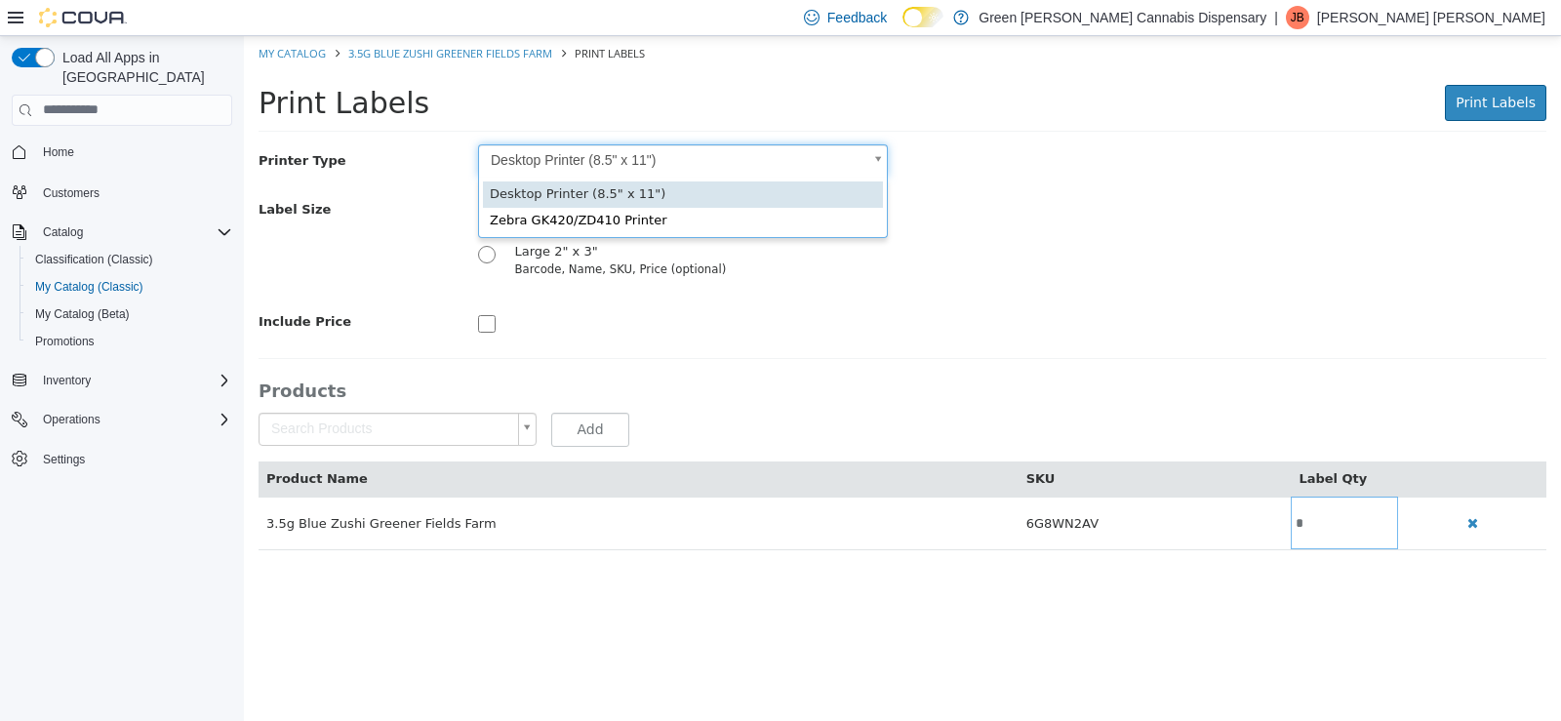
click at [878, 163] on body "Saving Bulk Changes... My Catalog 3.5g Blue Zushi Greener Fields Farm Print Lab…" at bounding box center [902, 302] width 1317 height 535
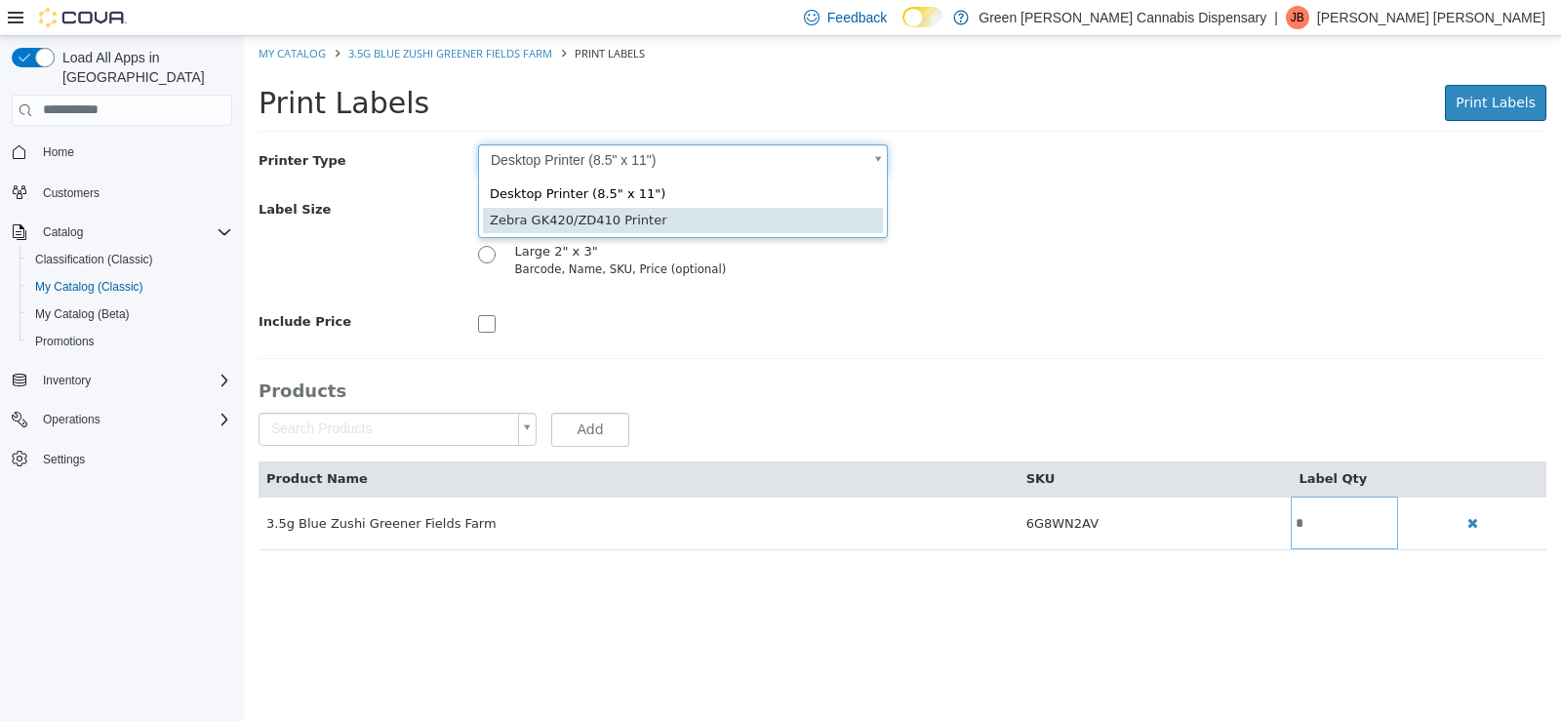
type input "*"
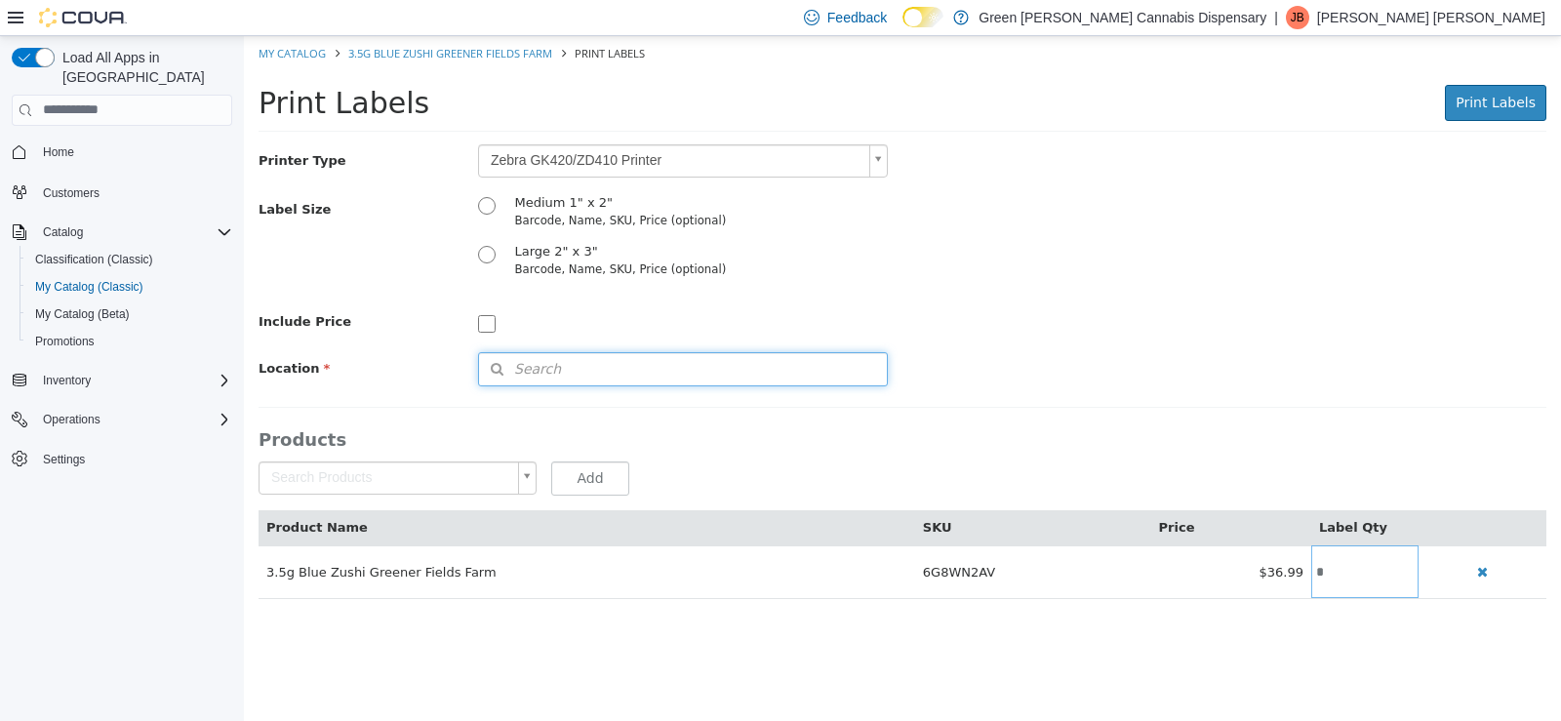
click at [514, 365] on span "Search" at bounding box center [520, 368] width 82 height 20
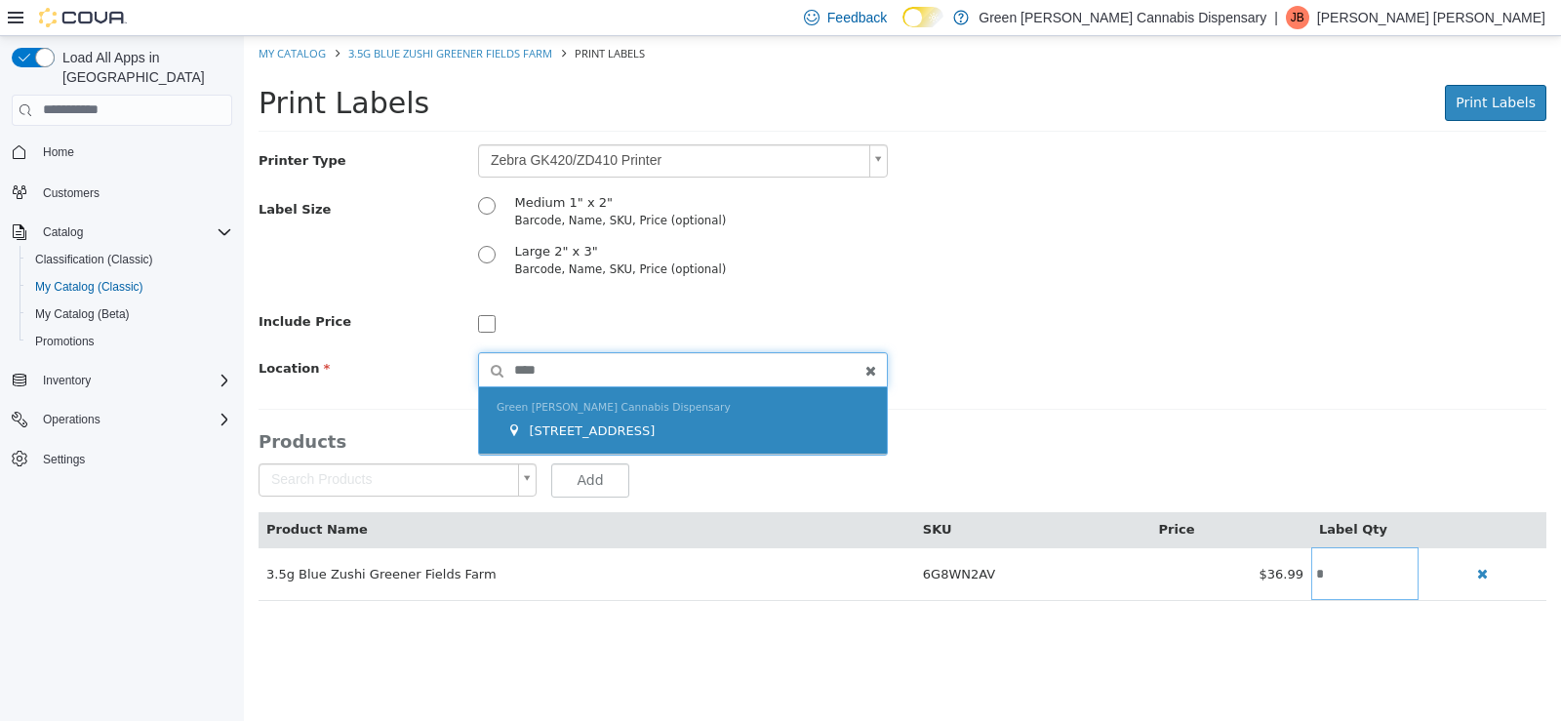
type input "****"
click at [578, 424] on span "[STREET_ADDRESS]" at bounding box center [592, 430] width 126 height 15
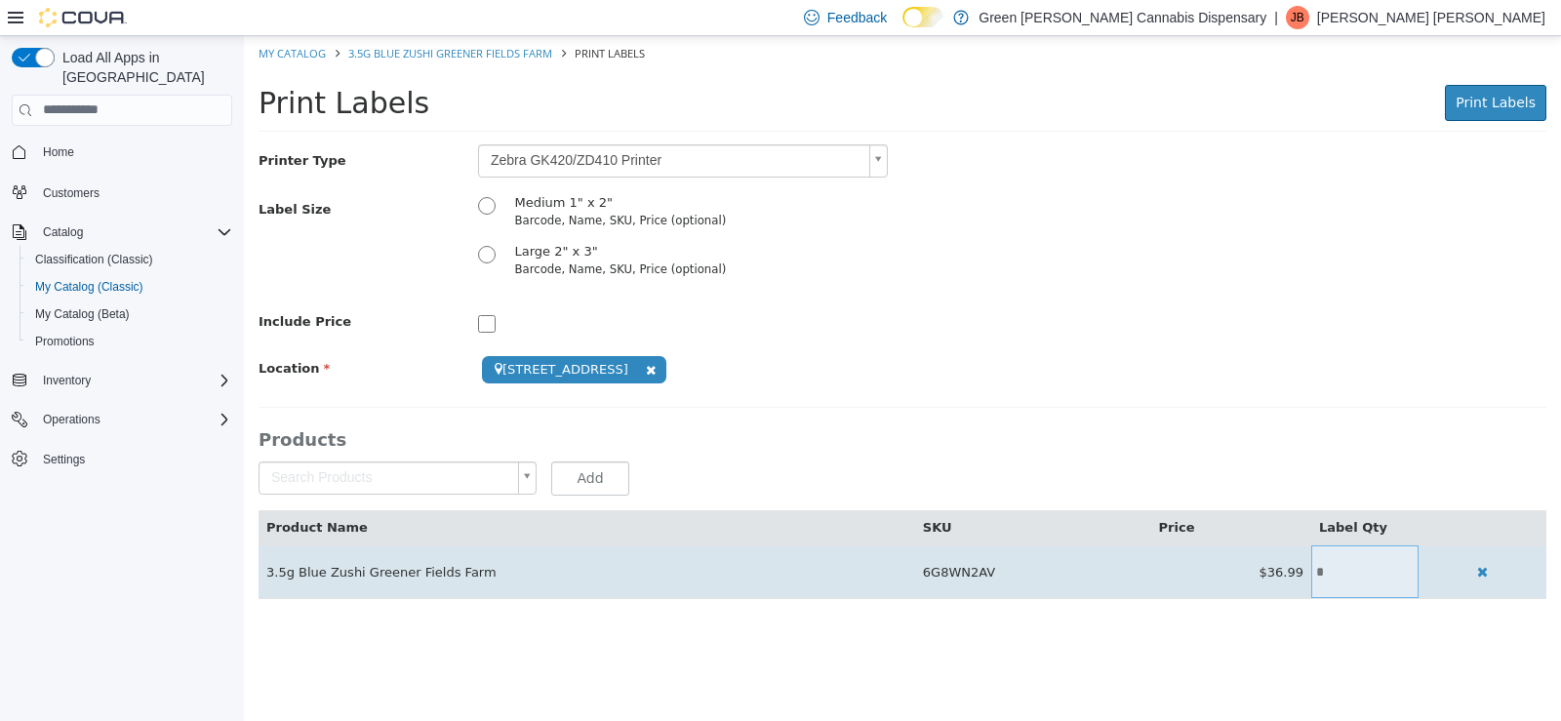
drag, startPoint x: 1318, startPoint y: 549, endPoint x: 1347, endPoint y: 561, distance: 30.6
click at [1347, 561] on td "*" at bounding box center [1365, 571] width 107 height 53
click at [1342, 578] on input "*" at bounding box center [1365, 571] width 107 height 15
type input "*"
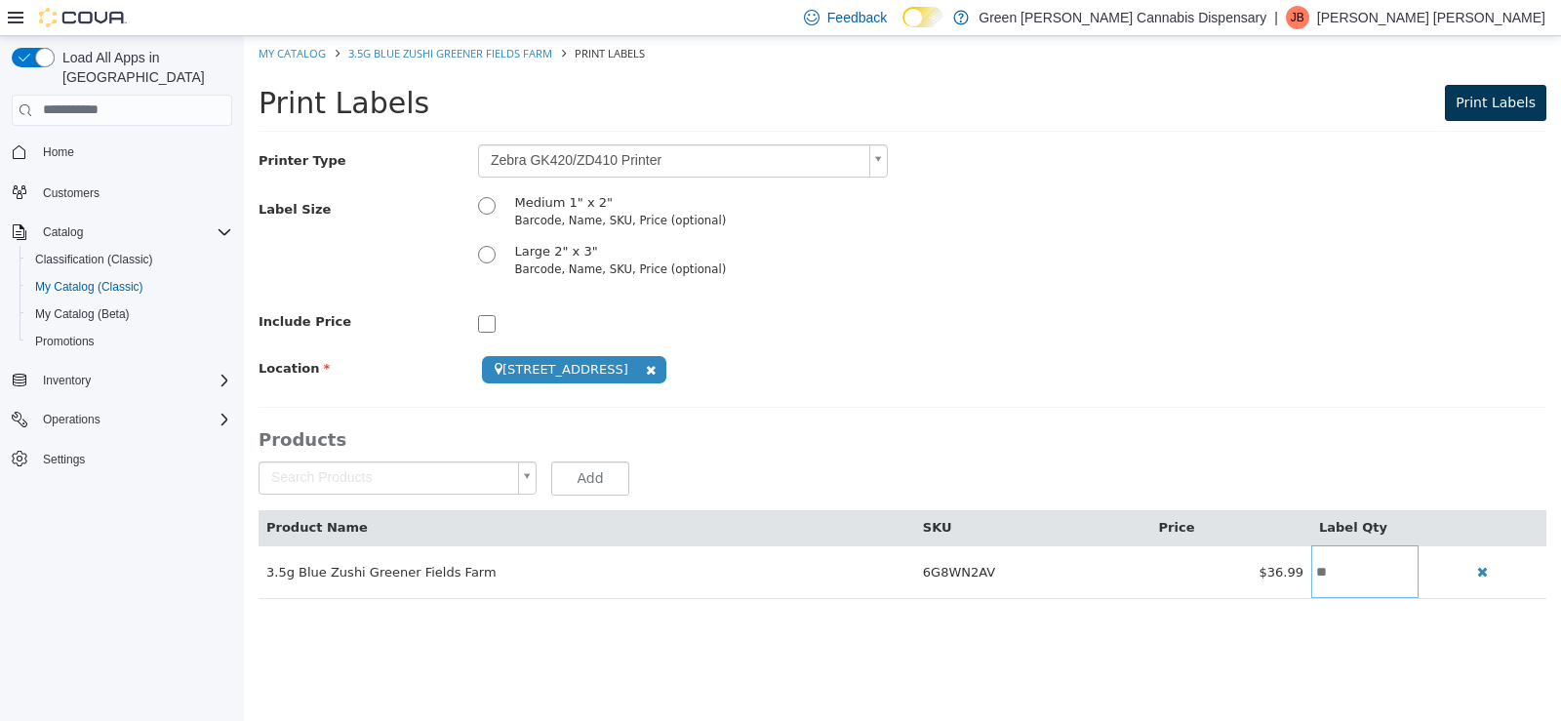
type input "**"
click at [1501, 112] on button "Print Labels" at bounding box center [1495, 102] width 101 height 36
click at [293, 57] on link "My Catalog" at bounding box center [292, 52] width 67 height 15
select select "**********"
